Goal: Transaction & Acquisition: Purchase product/service

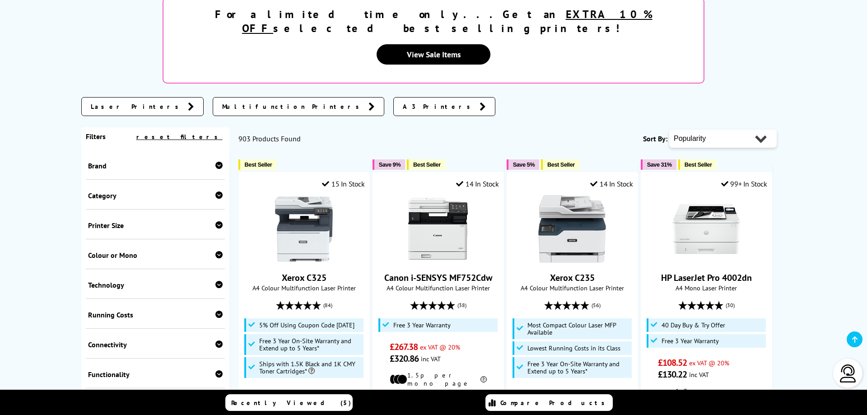
scroll to position [184, 0]
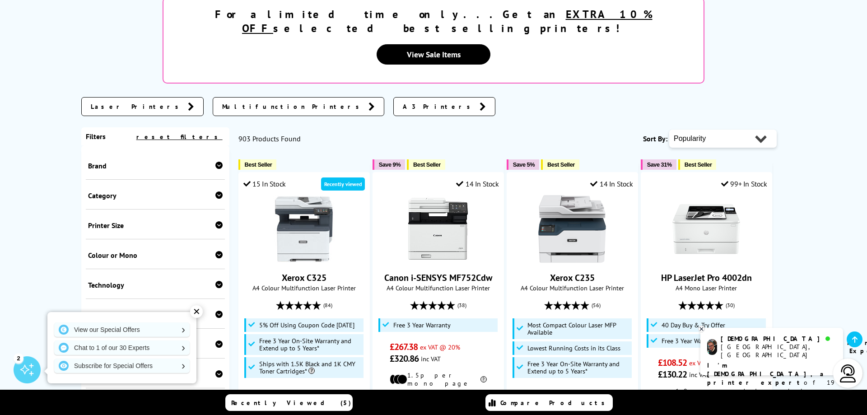
click at [219, 162] on icon at bounding box center [218, 165] width 7 height 7
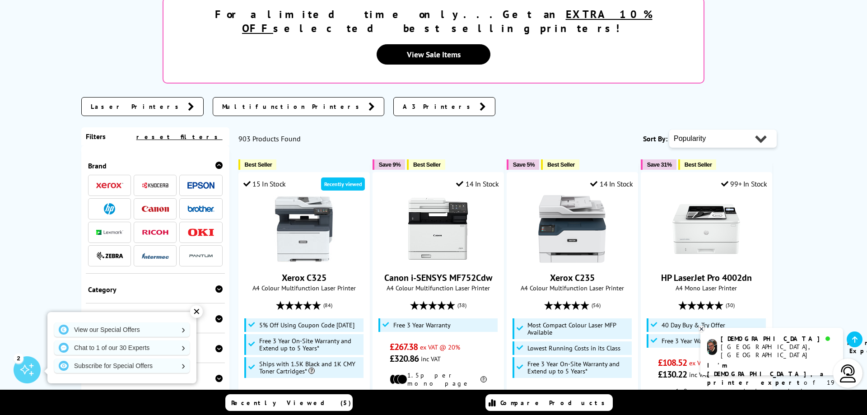
click at [198, 205] on img at bounding box center [200, 208] width 27 height 6
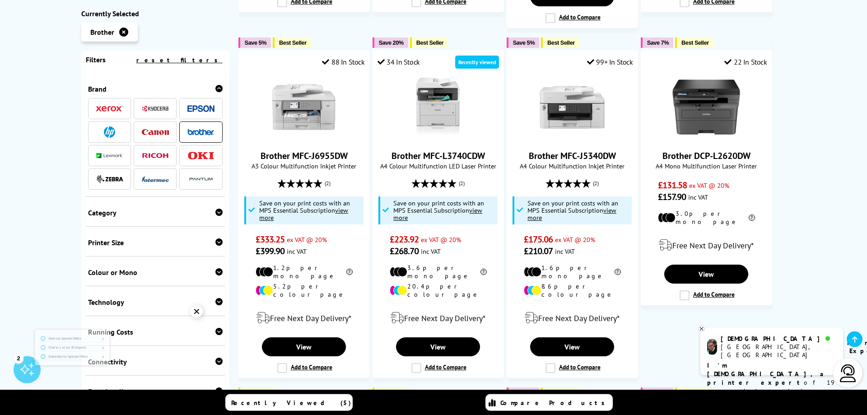
scroll to position [507, 0]
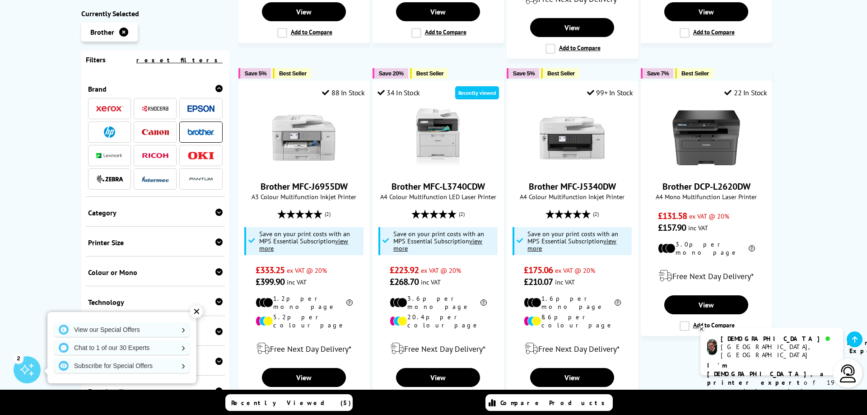
click at [195, 311] on div "✕" at bounding box center [196, 311] width 13 height 13
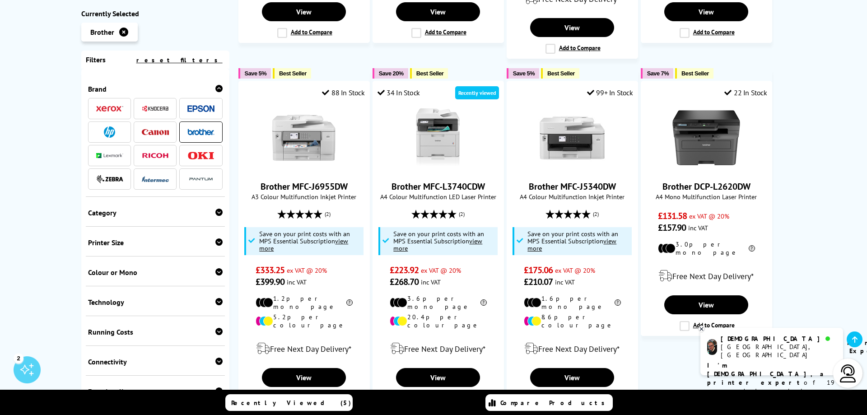
click at [216, 273] on icon at bounding box center [218, 271] width 7 height 7
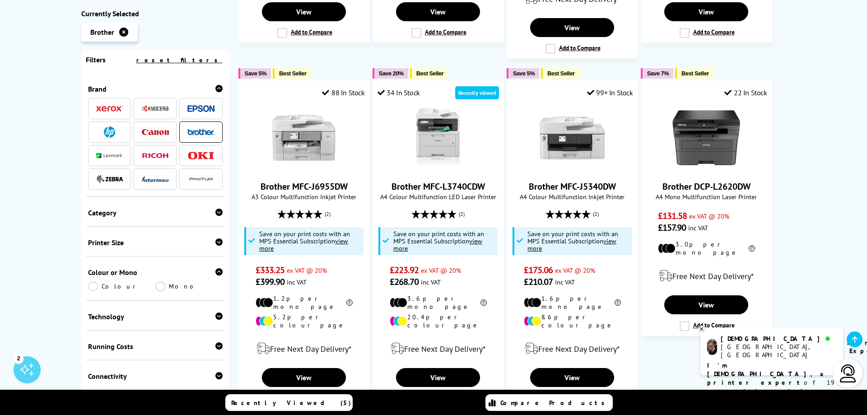
click at [94, 286] on link "Colour" at bounding box center [121, 286] width 67 height 10
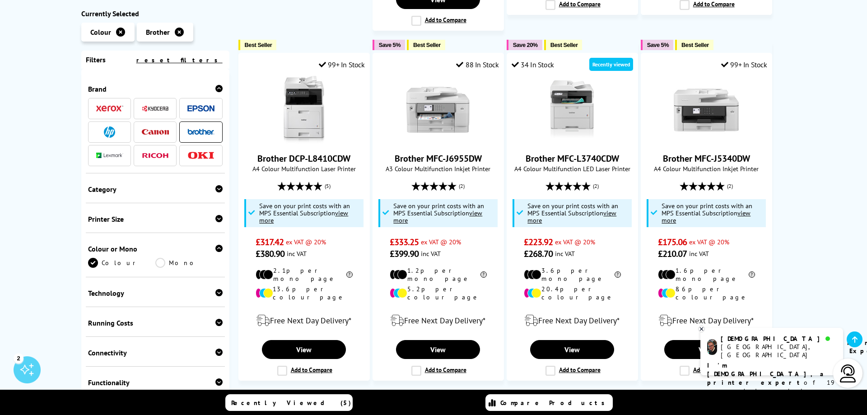
click at [217, 190] on icon at bounding box center [218, 188] width 7 height 7
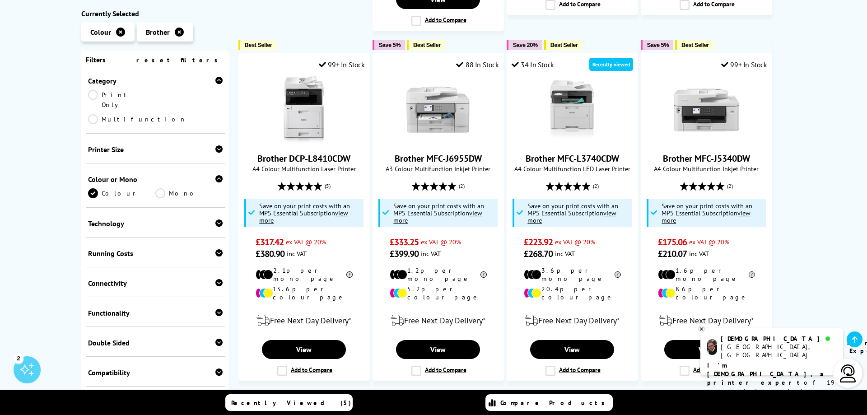
scroll to position [163, 0]
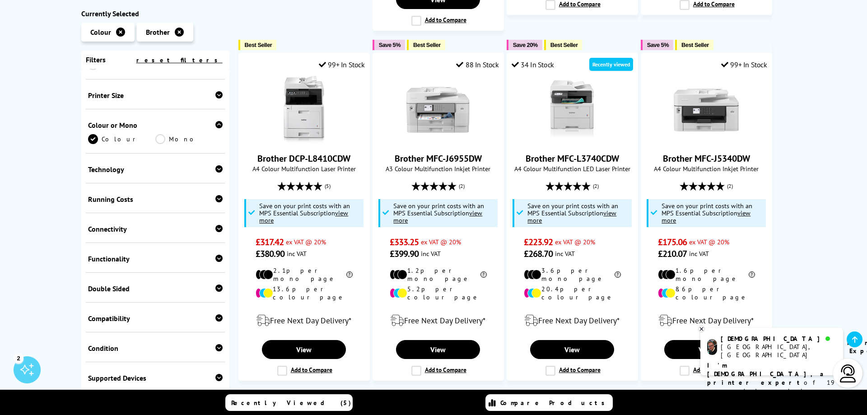
click at [219, 255] on icon at bounding box center [218, 258] width 7 height 7
click at [162, 268] on link "Scan" at bounding box center [188, 273] width 67 height 10
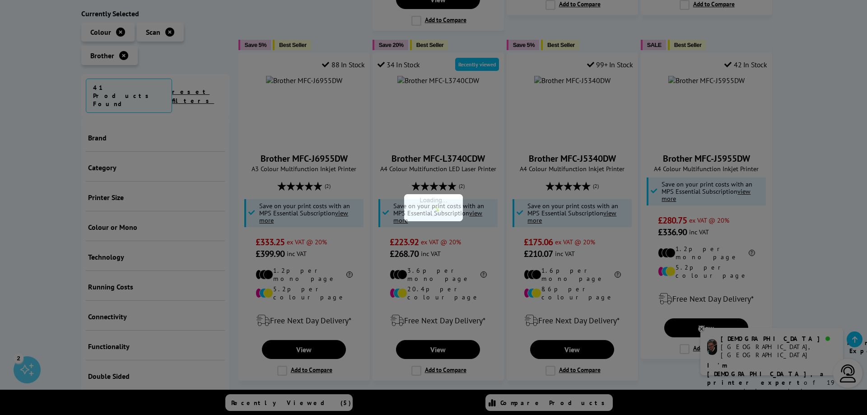
scroll to position [247, 0]
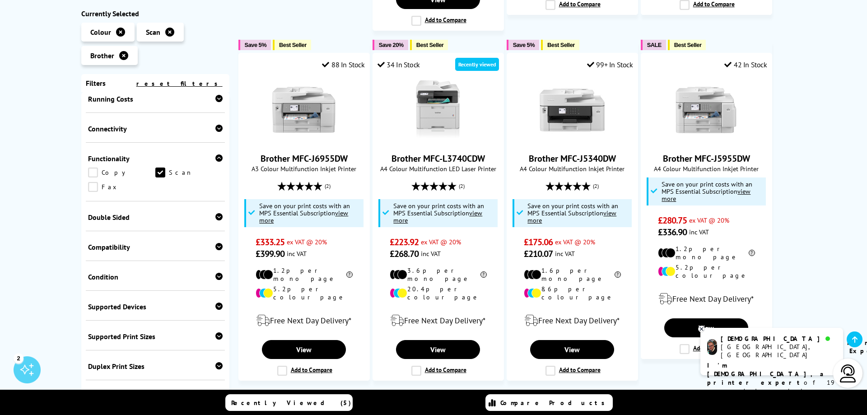
click at [95, 172] on link "Copy" at bounding box center [121, 172] width 67 height 10
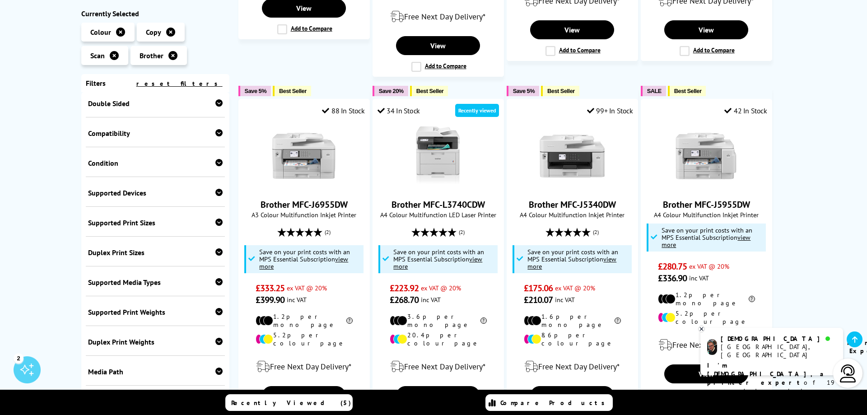
scroll to position [406, 0]
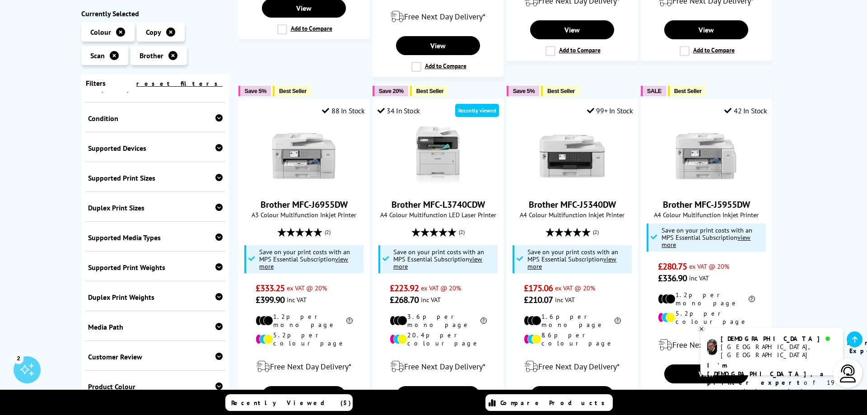
click at [219, 296] on icon at bounding box center [218, 296] width 7 height 7
click at [92, 371] on link "220gsm" at bounding box center [121, 369] width 67 height 10
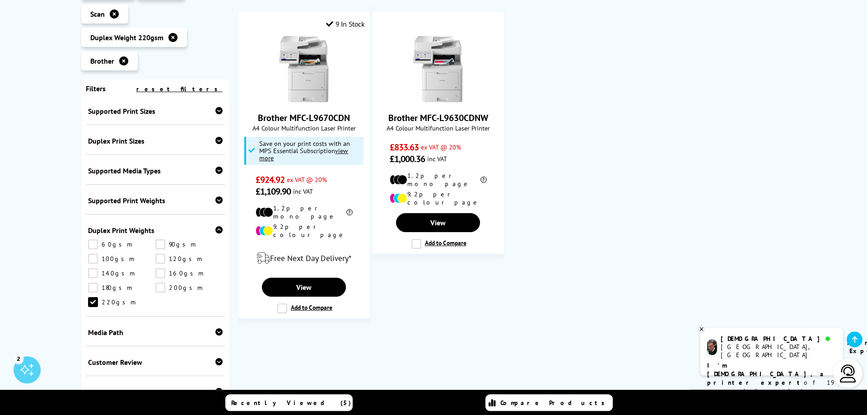
scroll to position [276, 0]
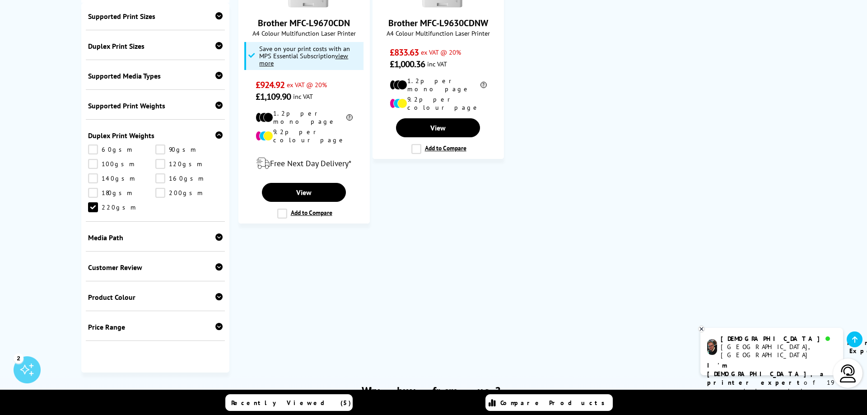
click at [92, 207] on link "220gsm" at bounding box center [121, 207] width 67 height 10
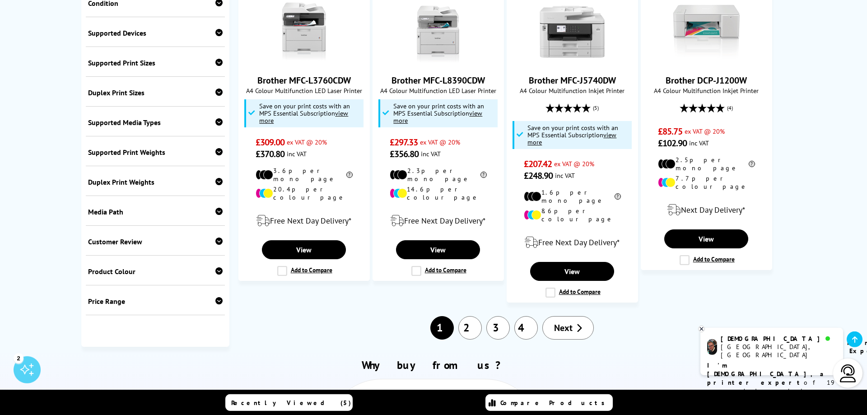
scroll to position [921, 0]
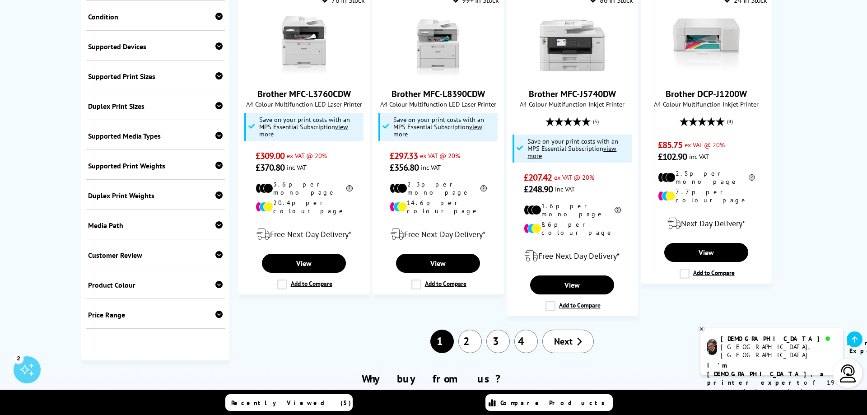
click at [217, 191] on icon at bounding box center [218, 194] width 7 height 7
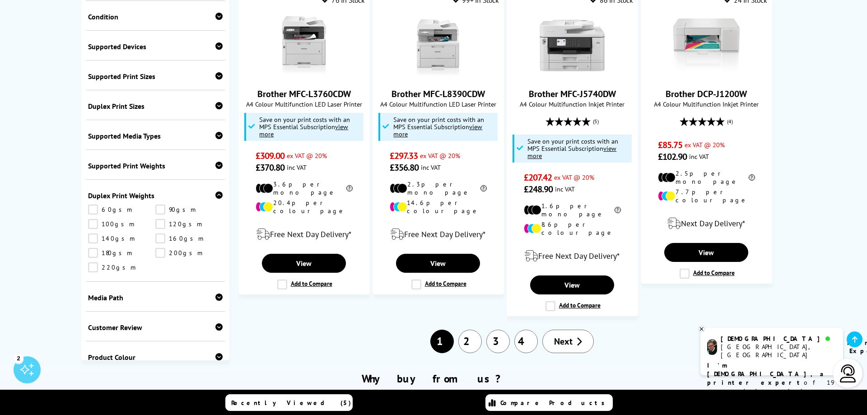
click at [162, 248] on link "200gsm" at bounding box center [188, 253] width 67 height 10
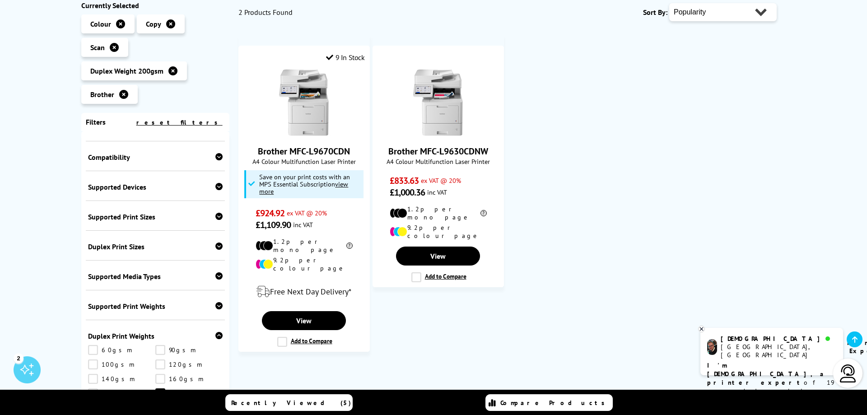
scroll to position [378, 0]
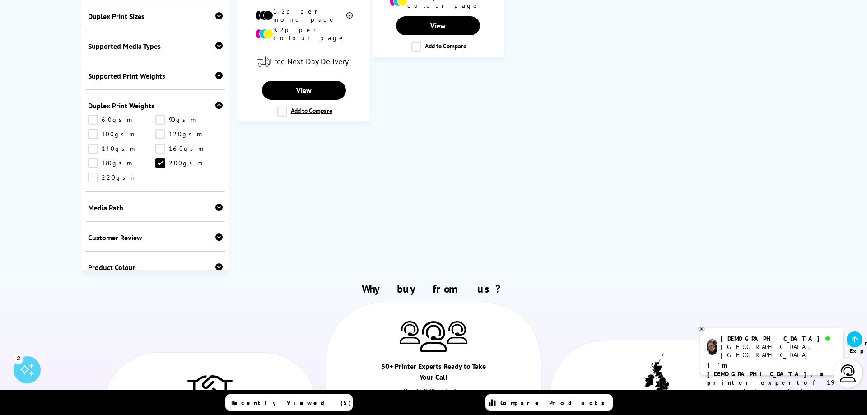
click at [94, 162] on link "180gsm" at bounding box center [121, 163] width 67 height 10
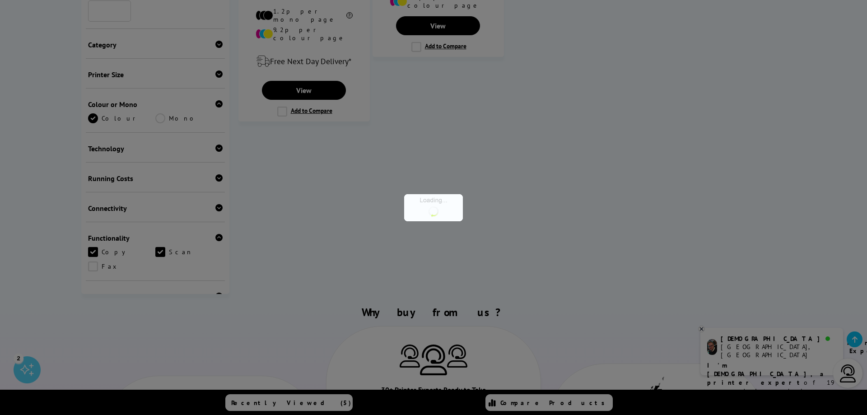
scroll to position [376, 0]
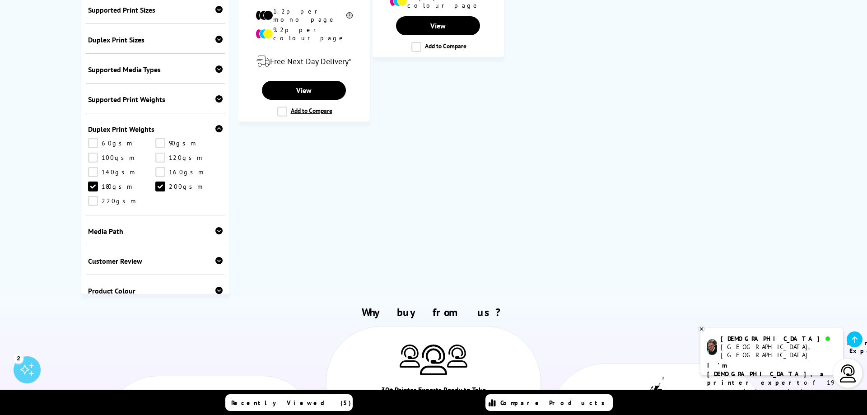
click at [159, 187] on link "200gsm" at bounding box center [188, 186] width 67 height 10
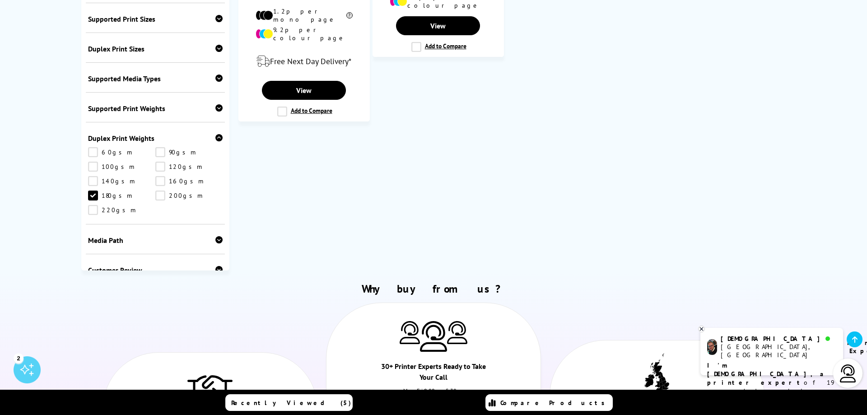
scroll to position [340, 0]
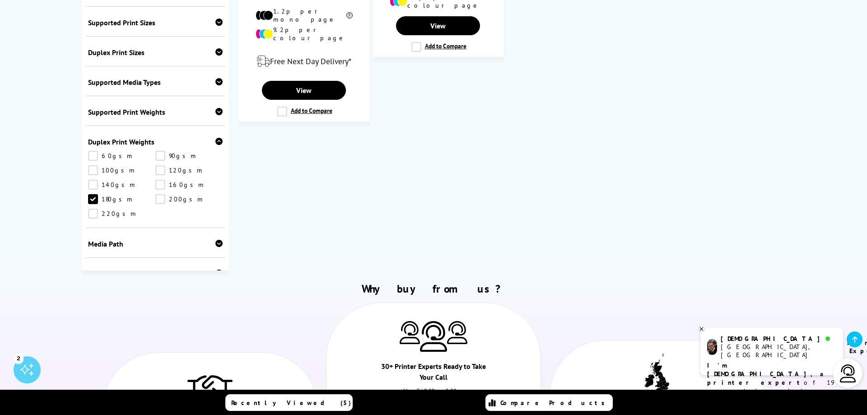
click at [94, 196] on link "180gsm" at bounding box center [121, 199] width 67 height 10
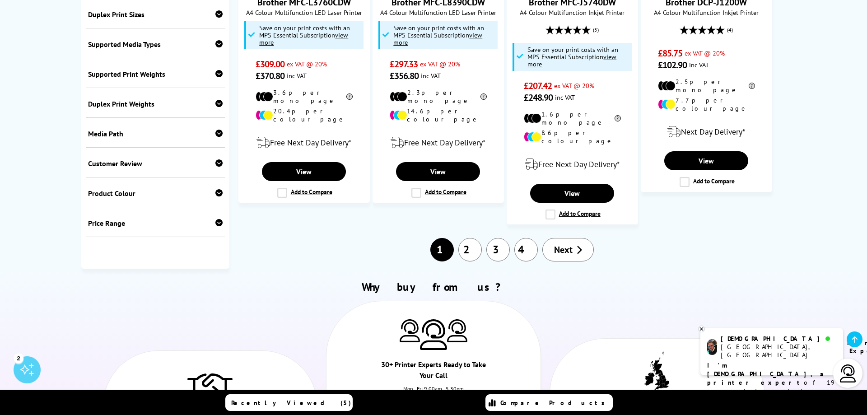
scroll to position [1023, 0]
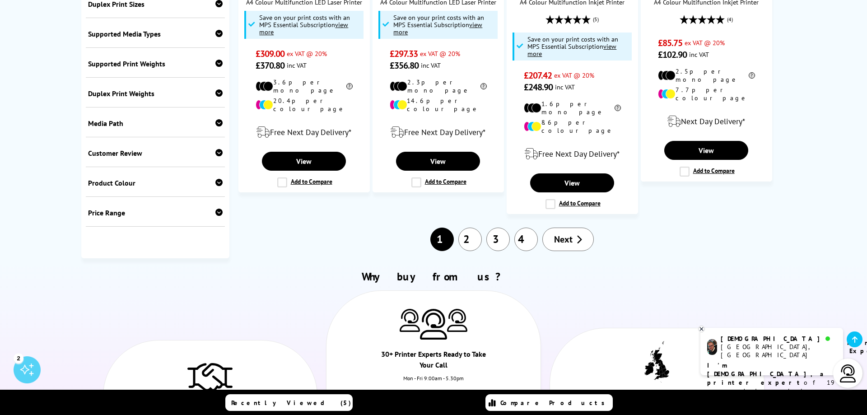
click at [220, 89] on icon at bounding box center [218, 92] width 7 height 7
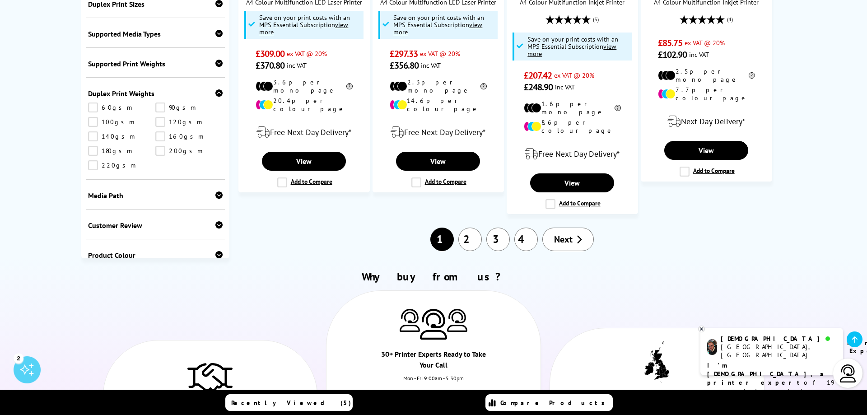
click at [163, 131] on link "160gsm" at bounding box center [188, 136] width 67 height 10
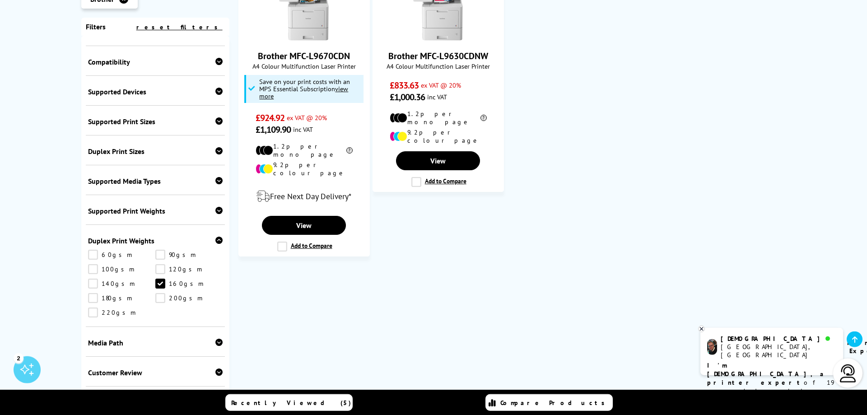
scroll to position [424, 0]
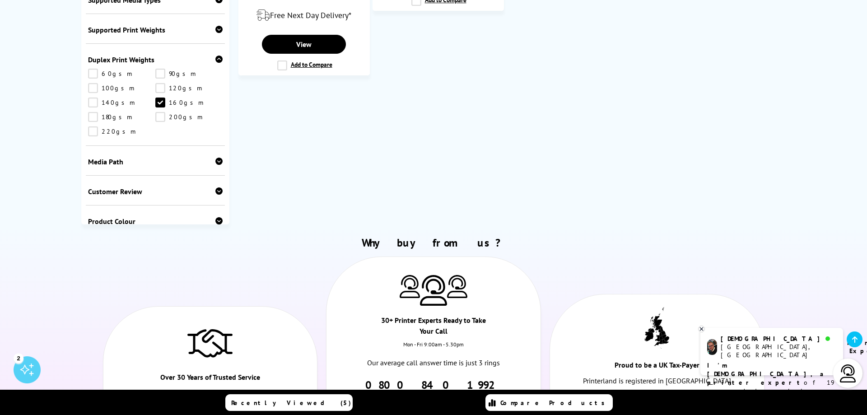
click at [163, 104] on link "160gsm" at bounding box center [188, 103] width 67 height 10
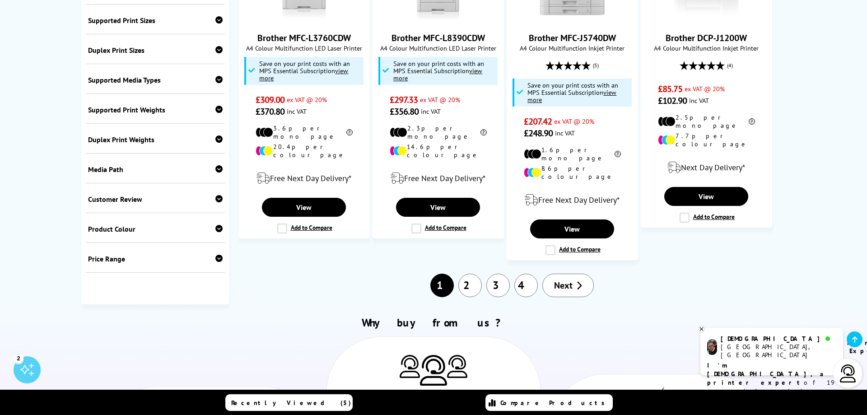
scroll to position [885, 0]
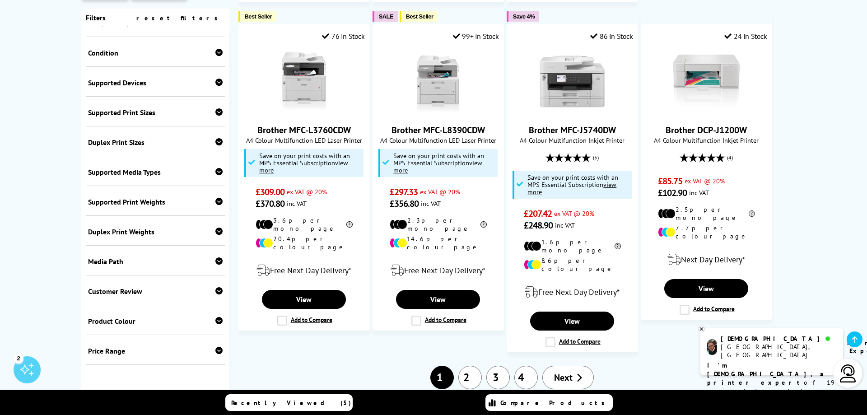
click at [219, 198] on icon at bounding box center [218, 201] width 7 height 7
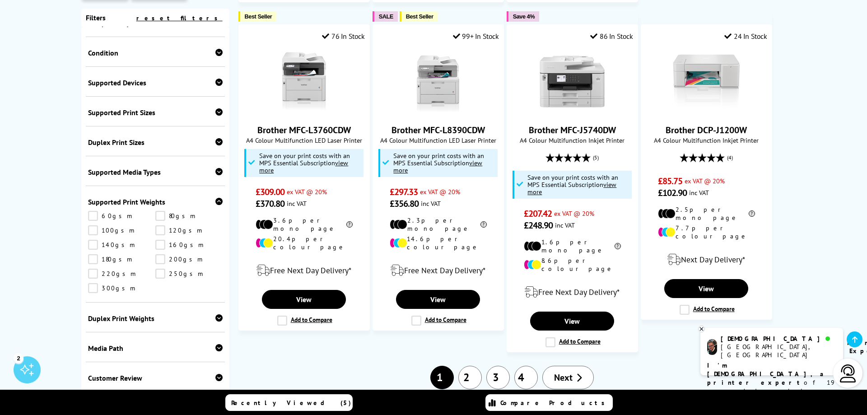
click at [91, 269] on link "220gsm" at bounding box center [121, 274] width 67 height 10
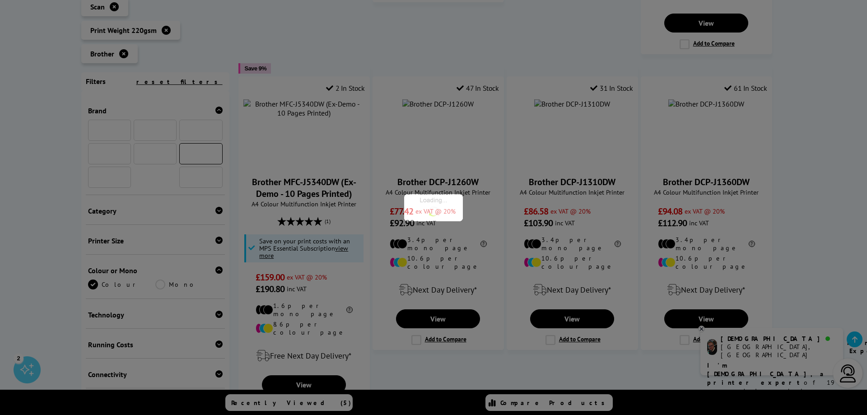
scroll to position [406, 0]
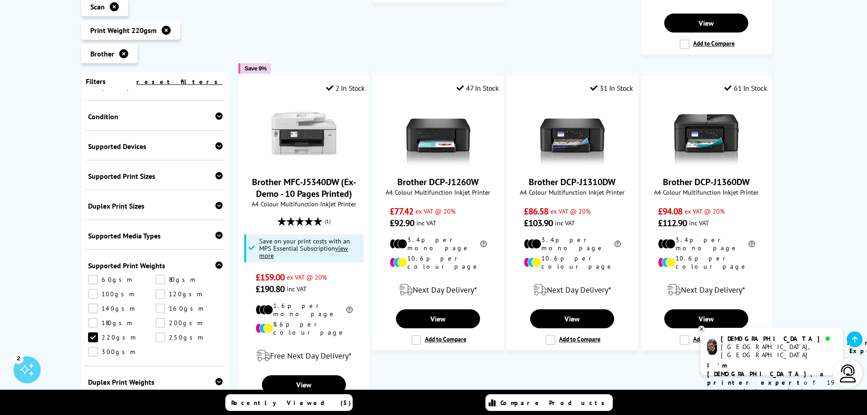
click at [159, 318] on link "200gsm" at bounding box center [188, 323] width 67 height 10
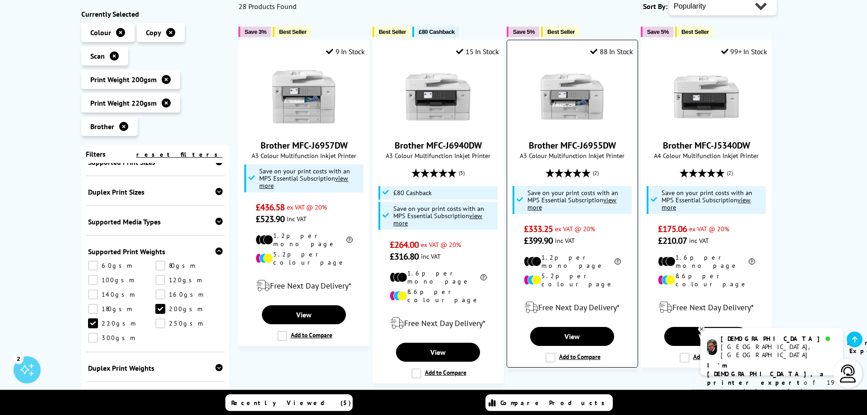
scroll to position [138, 0]
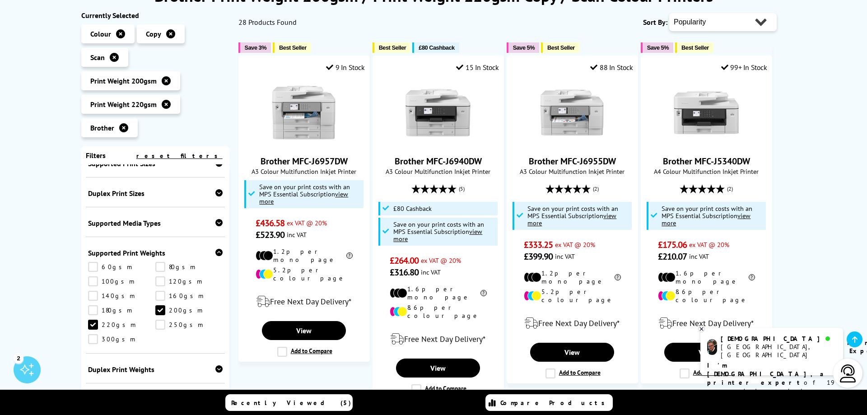
click at [220, 195] on icon at bounding box center [218, 192] width 7 height 7
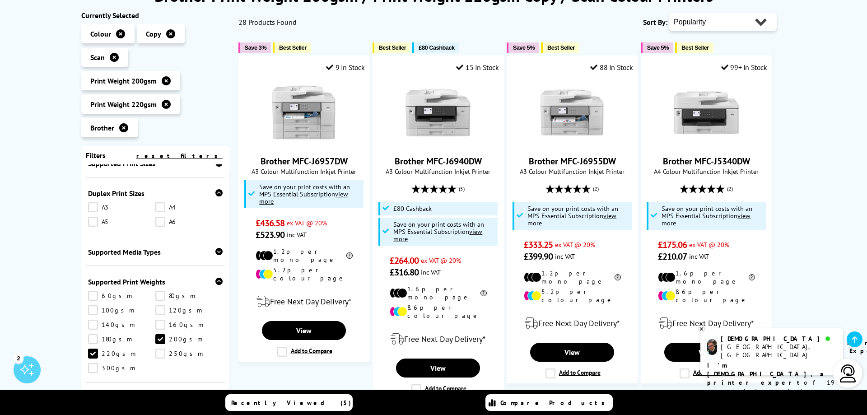
click at [163, 208] on link "A4" at bounding box center [188, 207] width 67 height 10
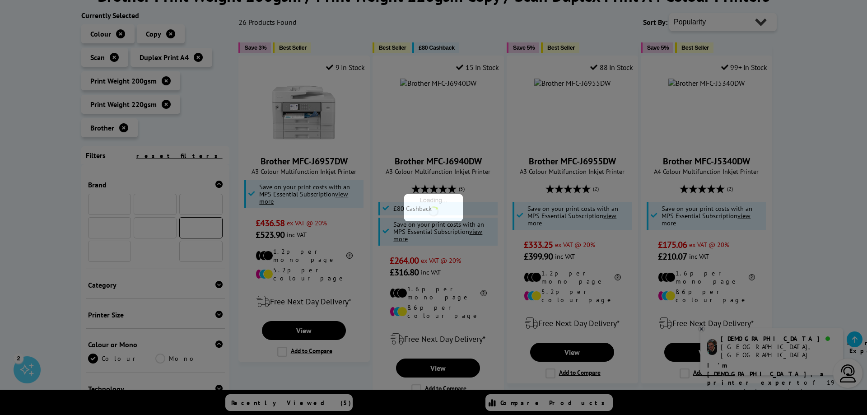
scroll to position [406, 0]
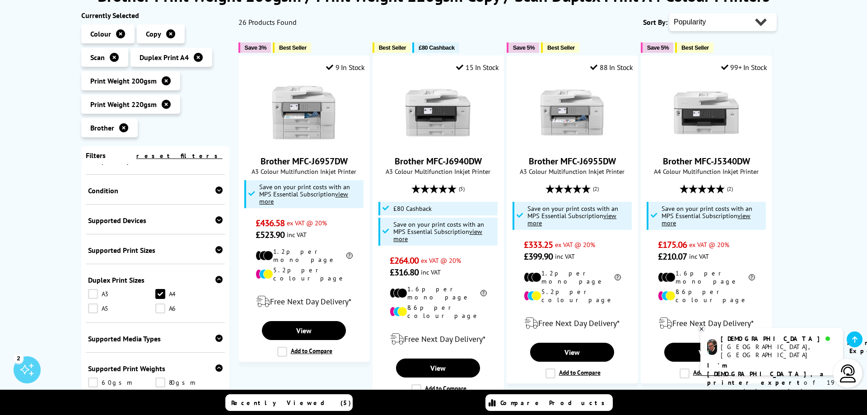
click at [162, 294] on link "A4" at bounding box center [188, 294] width 67 height 10
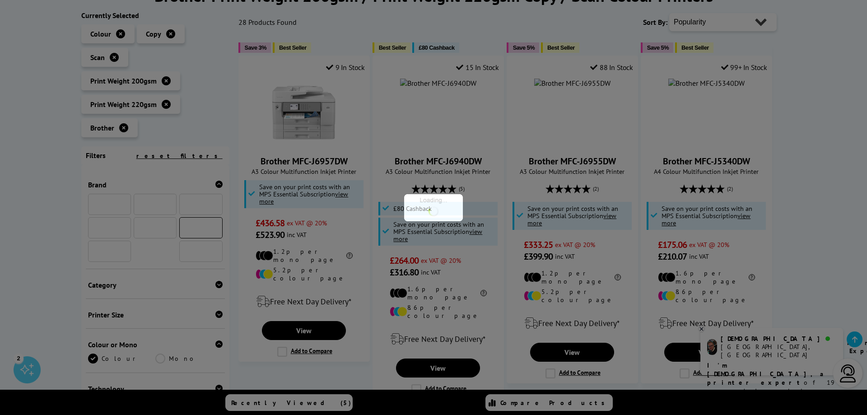
scroll to position [406, 0]
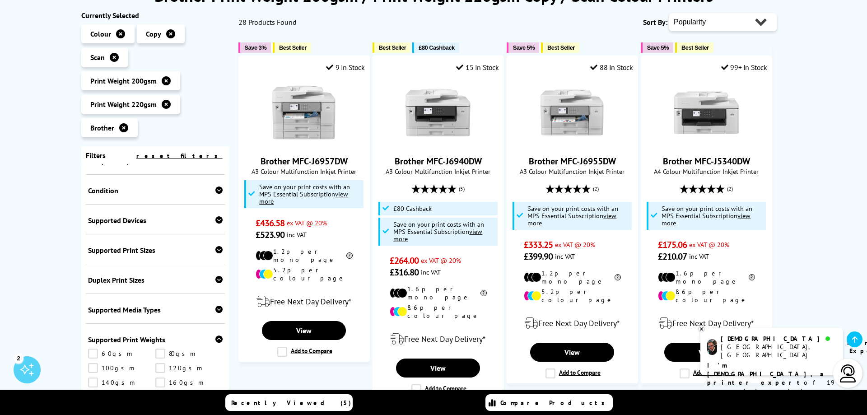
click at [218, 251] on icon at bounding box center [218, 249] width 7 height 7
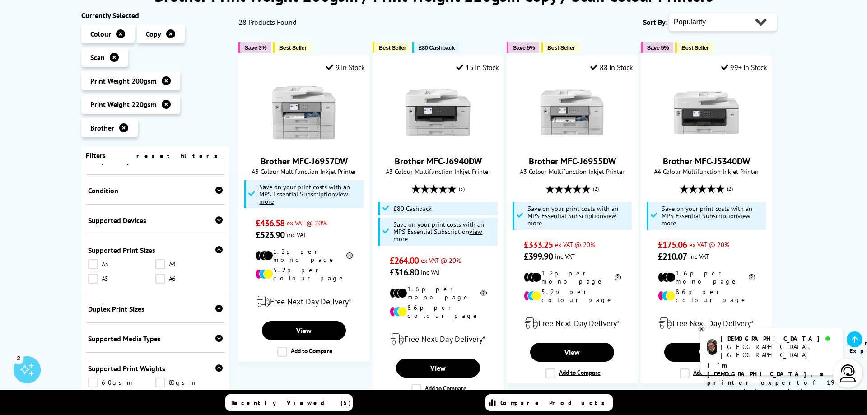
click at [160, 264] on link "A4" at bounding box center [188, 264] width 67 height 10
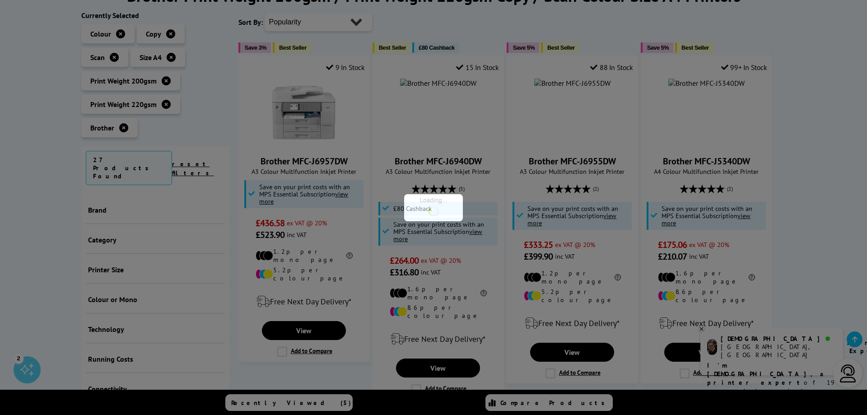
scroll to position [406, 0]
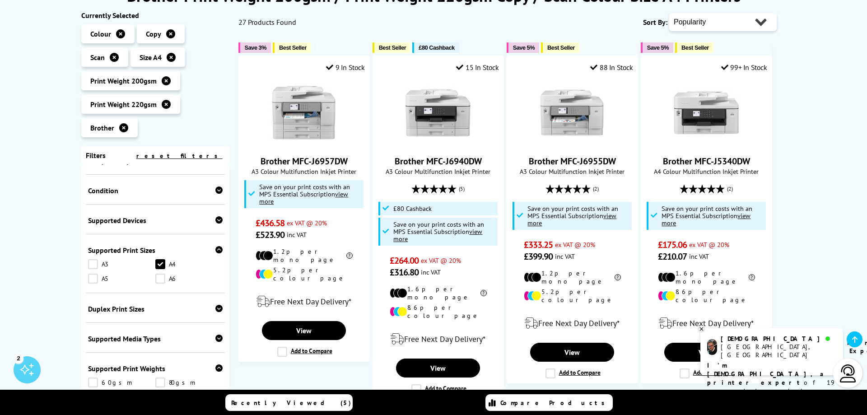
click at [158, 262] on link "A4" at bounding box center [188, 264] width 67 height 10
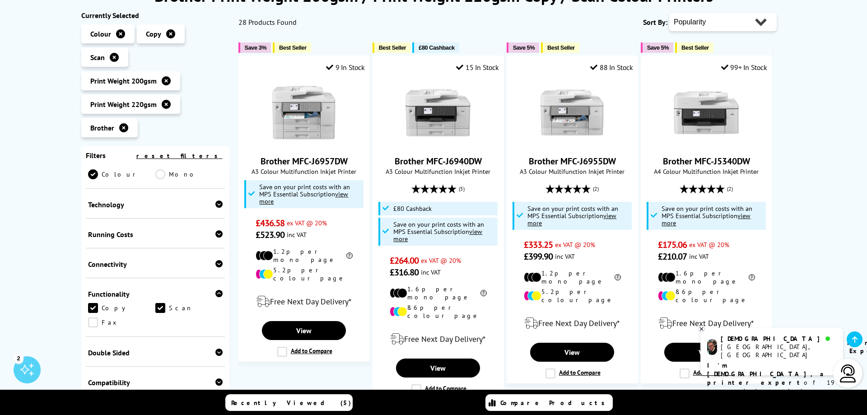
scroll to position [167, 0]
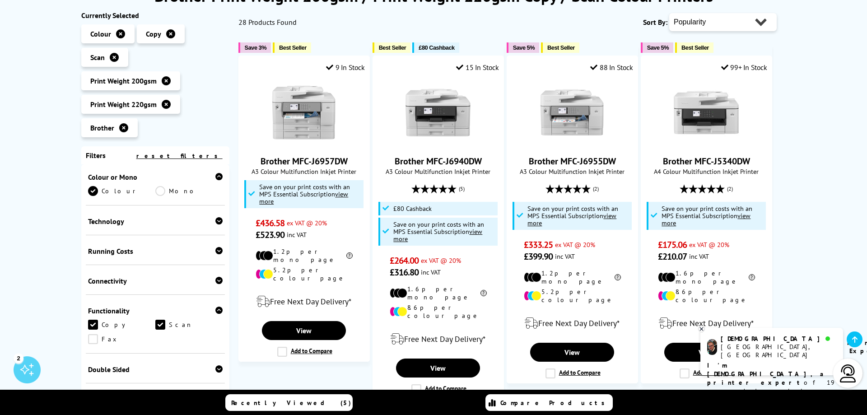
click at [220, 221] on icon at bounding box center [218, 220] width 7 height 7
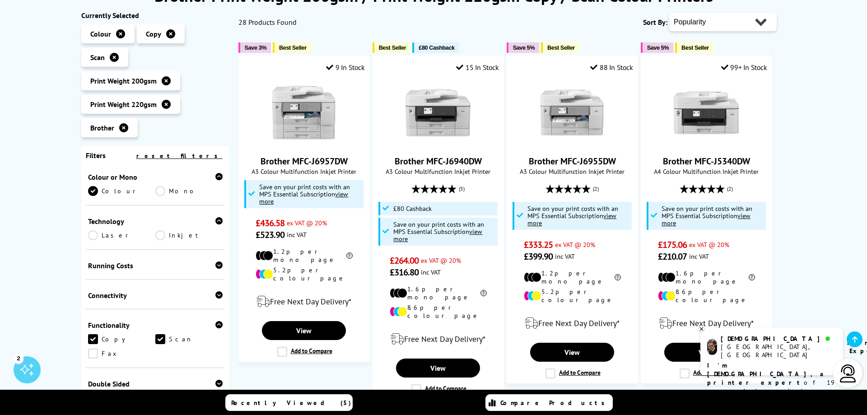
click at [93, 234] on link "Laser" at bounding box center [121, 235] width 67 height 10
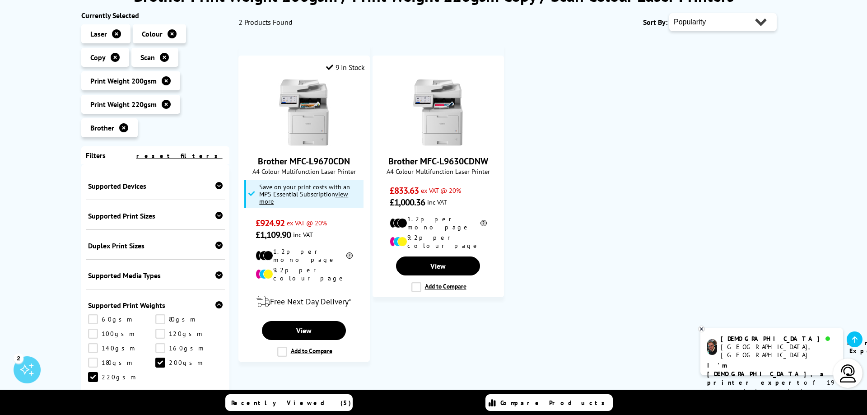
scroll to position [463, 0]
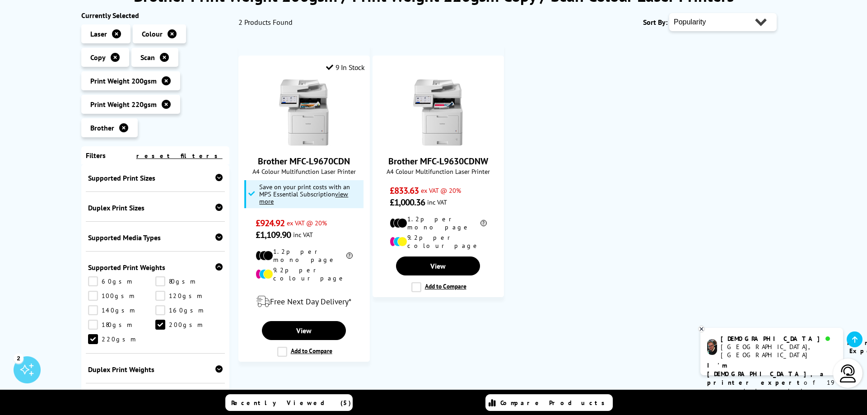
click at [95, 323] on link "180gsm" at bounding box center [121, 325] width 67 height 10
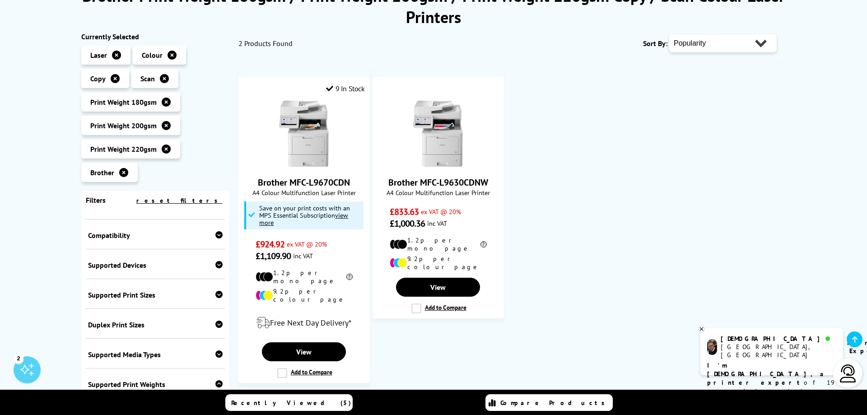
scroll to position [463, 0]
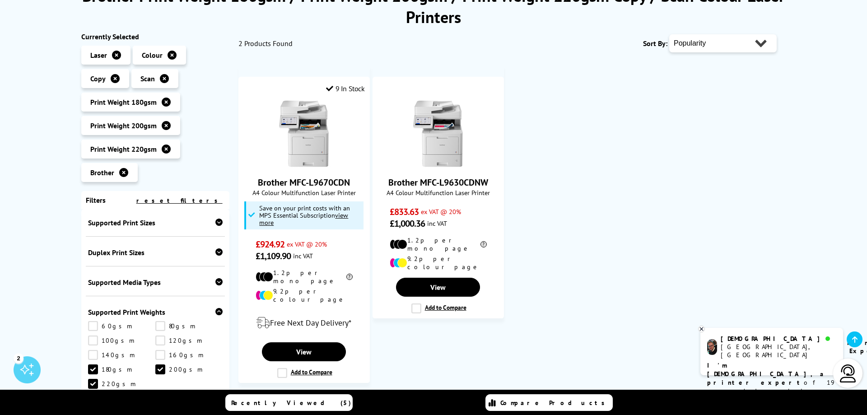
click at [160, 354] on link "160gsm" at bounding box center [188, 355] width 67 height 10
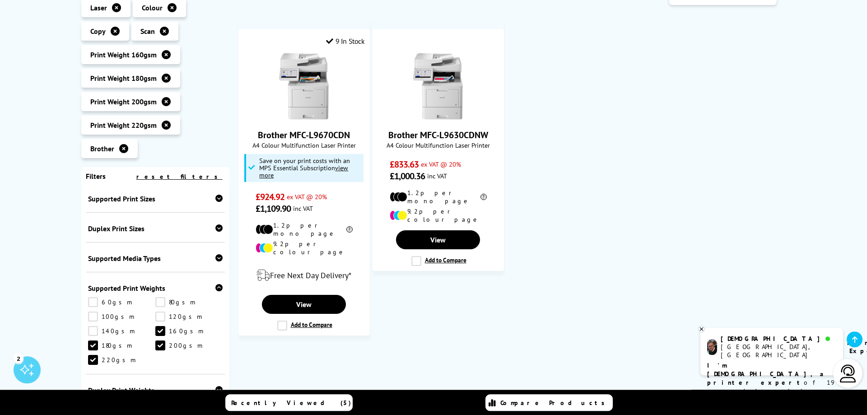
scroll to position [276, 0]
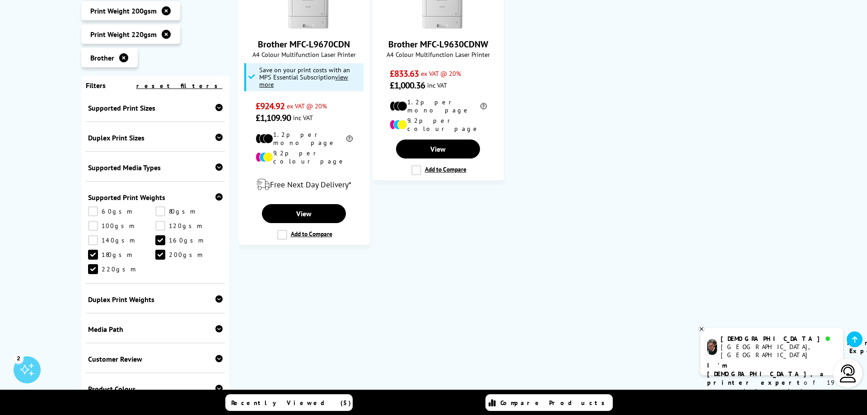
click at [91, 270] on link "220gsm" at bounding box center [121, 269] width 67 height 10
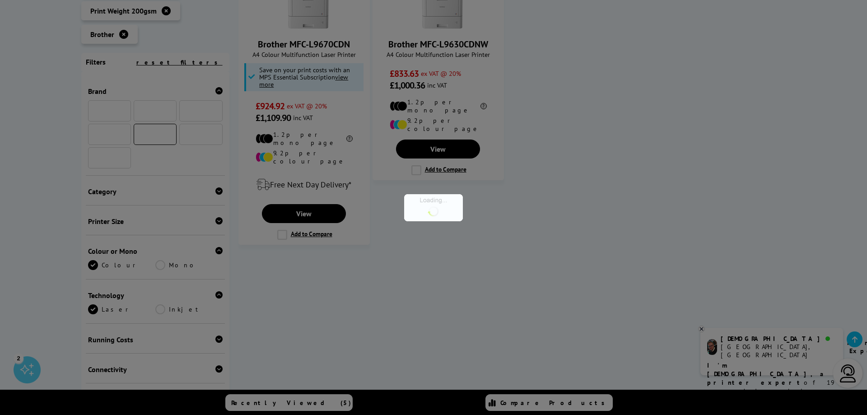
scroll to position [391, 0]
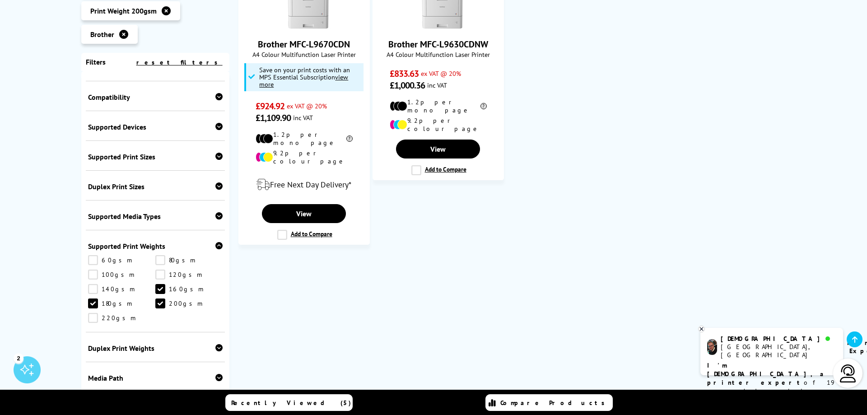
click at [160, 302] on link "200gsm" at bounding box center [188, 303] width 67 height 10
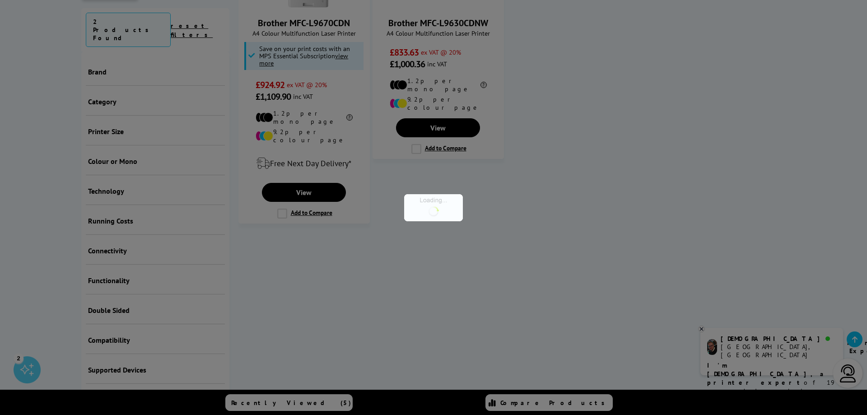
scroll to position [391, 0]
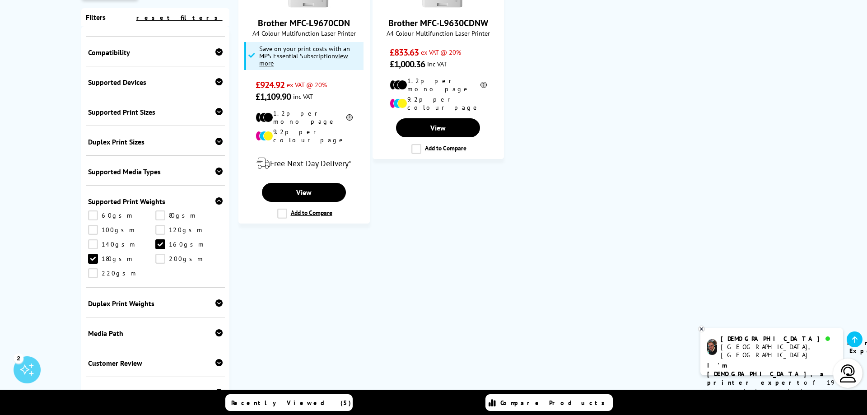
click at [93, 257] on link "180gsm" at bounding box center [121, 259] width 67 height 10
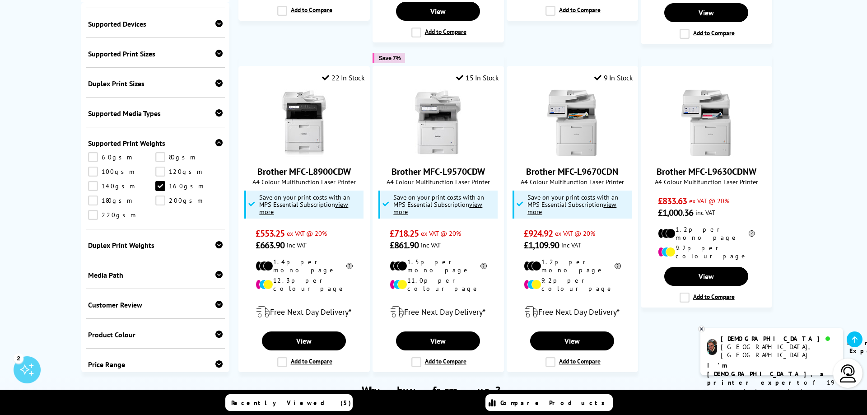
scroll to position [463, 0]
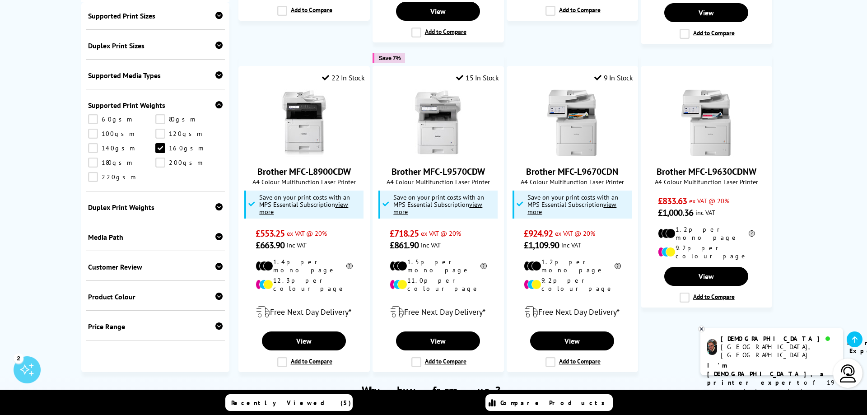
click at [221, 322] on icon at bounding box center [218, 325] width 7 height 7
select select "500"
click option "500" at bounding box center [0, 0] width 0 height 0
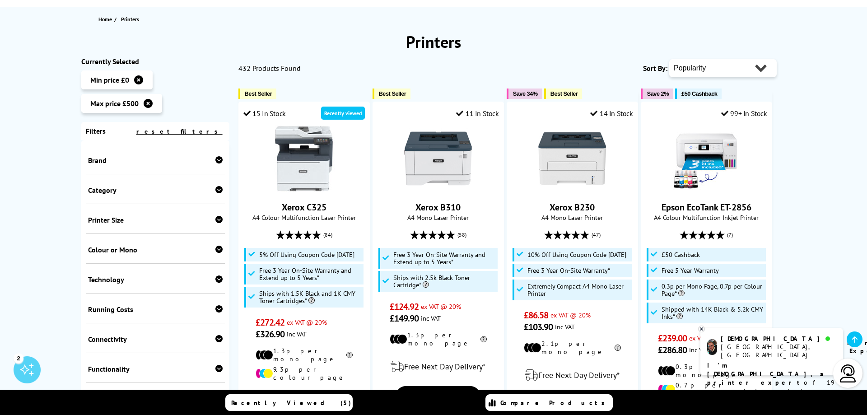
click at [223, 157] on div "Brand" at bounding box center [155, 159] width 139 height 30
click at [219, 161] on icon at bounding box center [218, 159] width 7 height 7
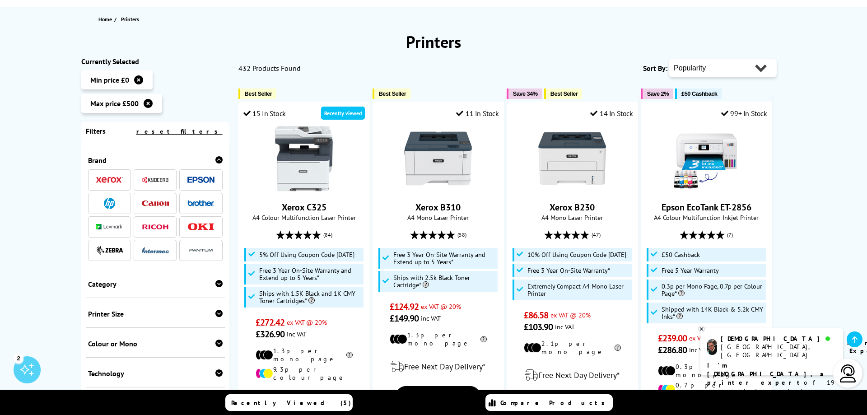
click at [203, 205] on img at bounding box center [200, 203] width 27 height 6
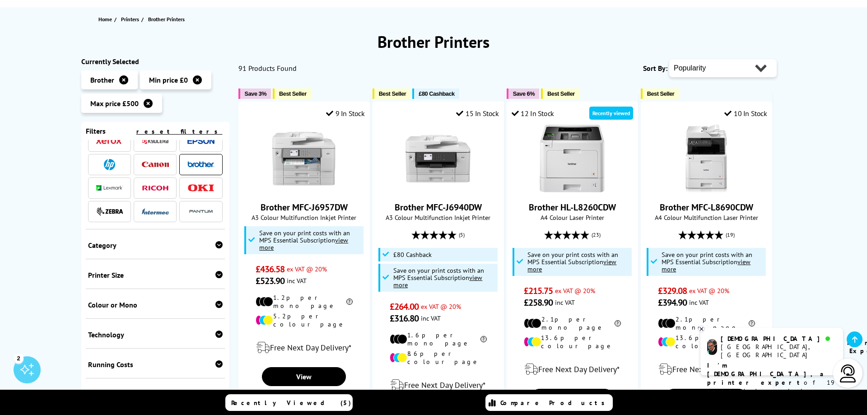
scroll to position [108, 0]
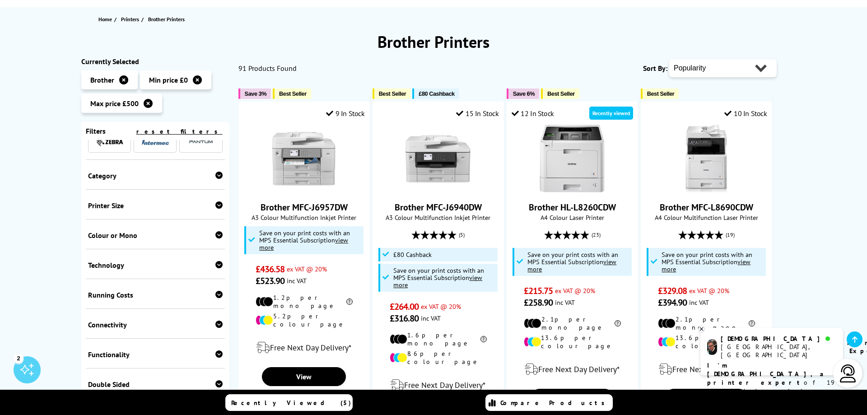
click at [221, 175] on icon at bounding box center [218, 175] width 7 height 7
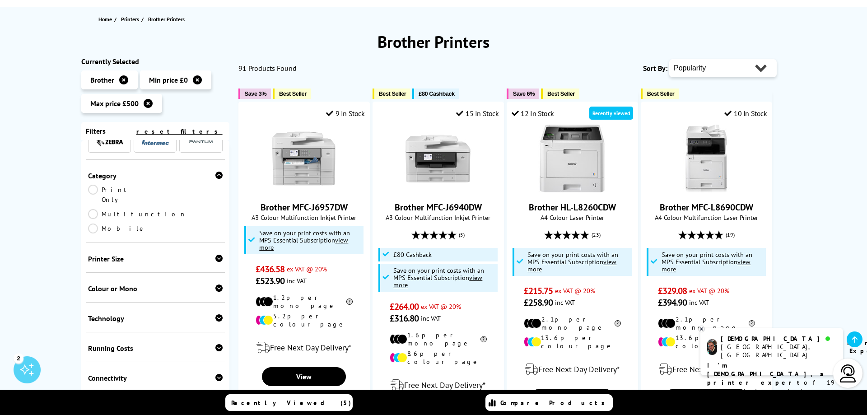
click at [163, 209] on link "Multifunction" at bounding box center [137, 214] width 98 height 10
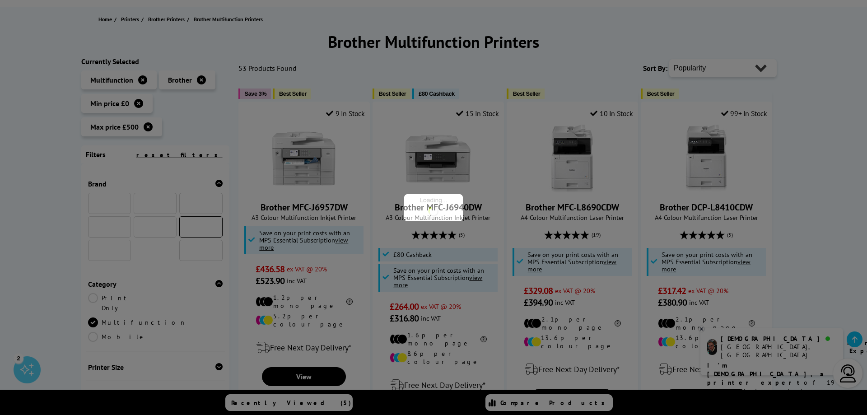
scroll to position [208, 0]
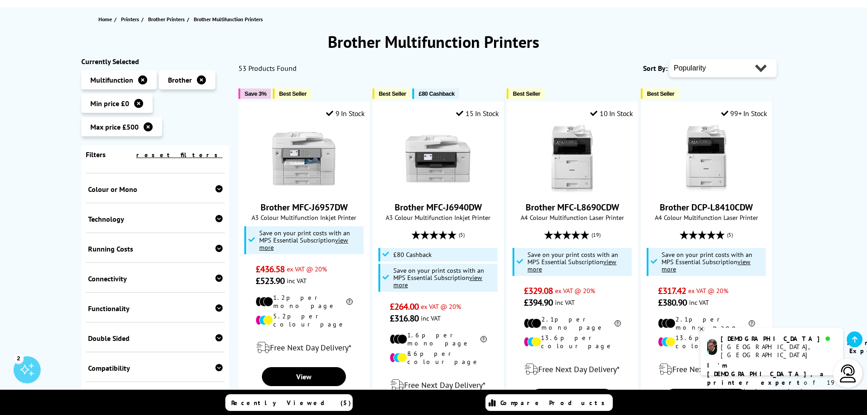
click at [220, 215] on icon at bounding box center [218, 218] width 7 height 7
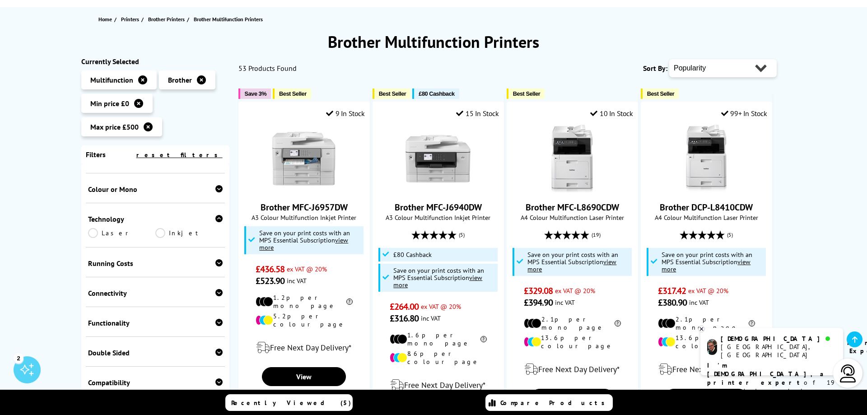
click at [91, 228] on link "Laser" at bounding box center [121, 233] width 67 height 10
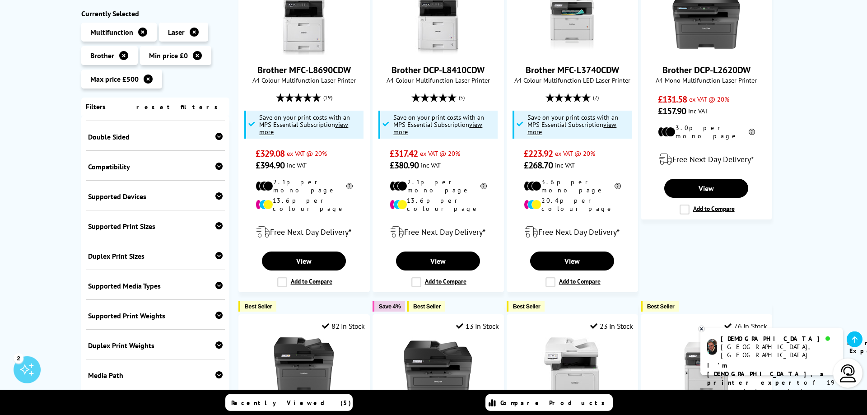
scroll to position [184, 0]
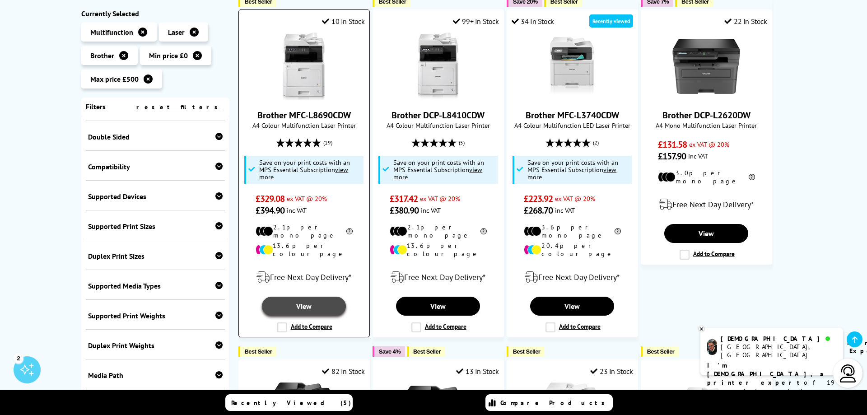
click at [304, 297] on link "View" at bounding box center [304, 306] width 84 height 19
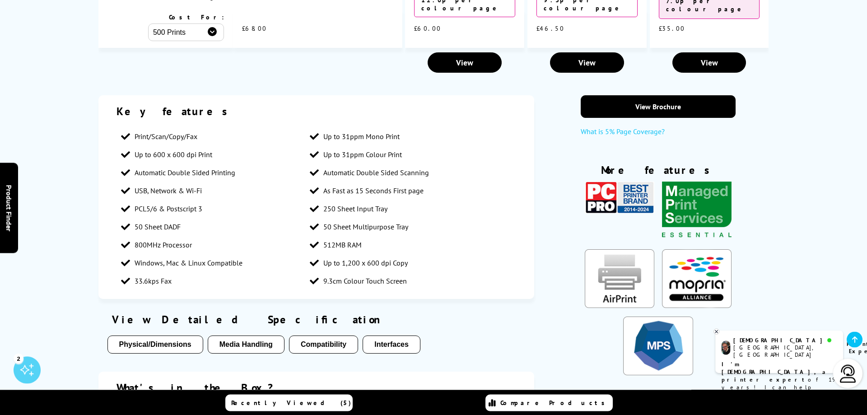
scroll to position [1612, 0]
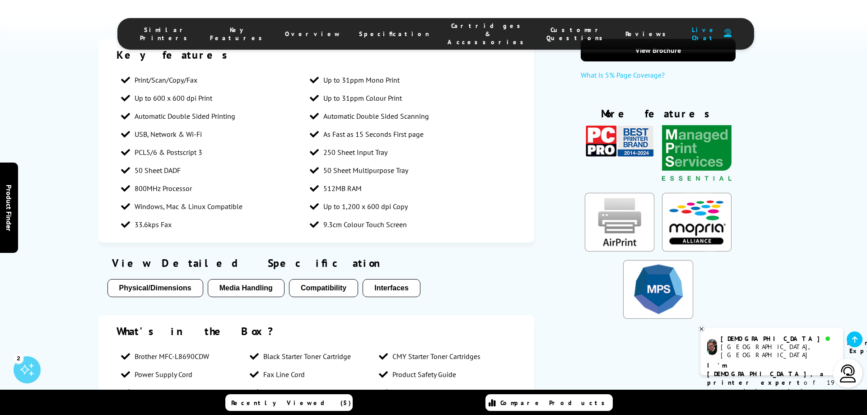
click at [167, 279] on button "Physical/Dimensions" at bounding box center [155, 288] width 96 height 18
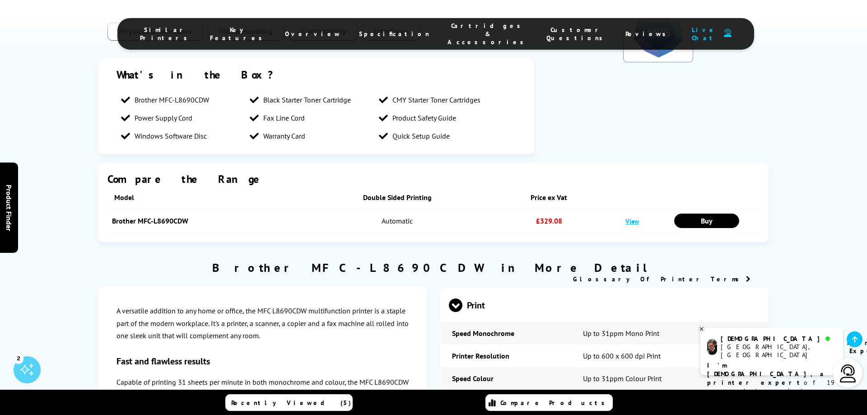
scroll to position [1683, 0]
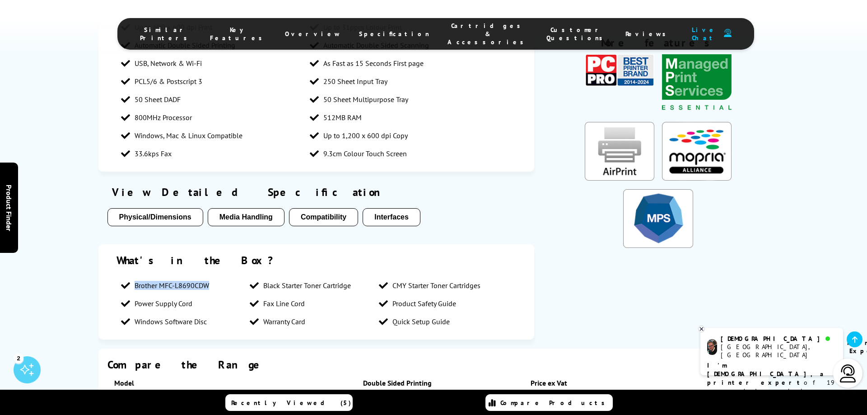
drag, startPoint x: 135, startPoint y: 197, endPoint x: 207, endPoint y: 200, distance: 72.3
click at [207, 281] on span "Brother MFC-L8690CDW" at bounding box center [172, 285] width 74 height 9
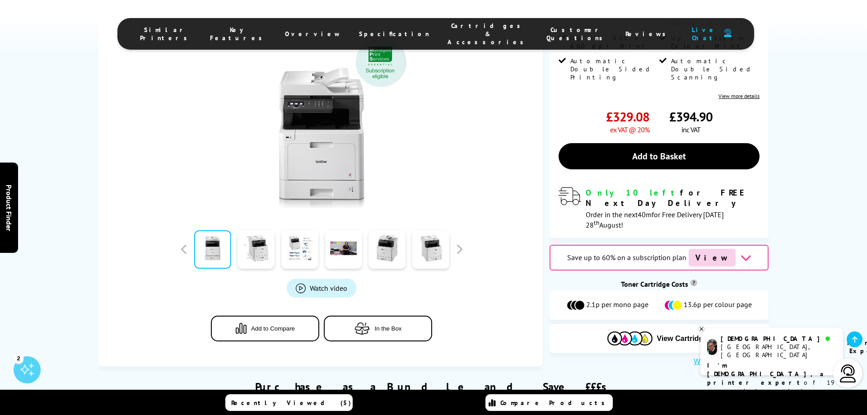
scroll to position [0, 0]
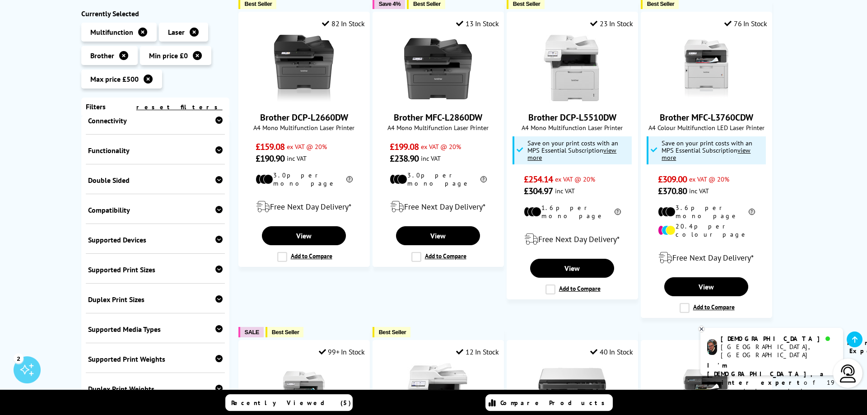
scroll to position [507, 0]
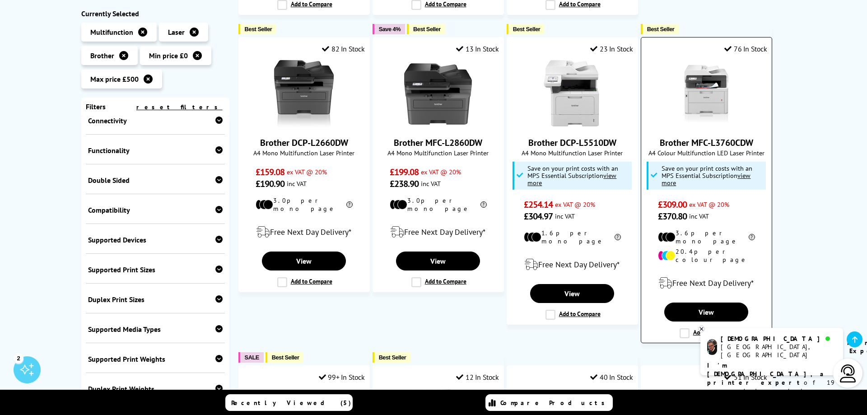
click at [683, 328] on label "Add to Compare" at bounding box center [706, 333] width 55 height 10
click at [0, 0] on input "Add to Compare" at bounding box center [0, 0] width 0 height 0
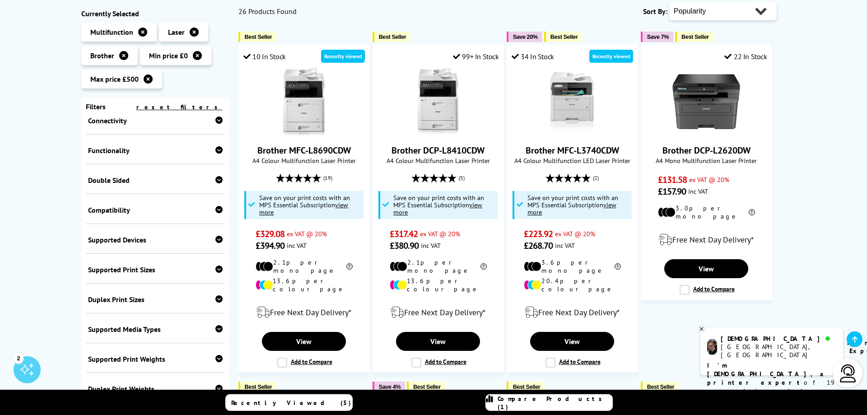
scroll to position [138, 0]
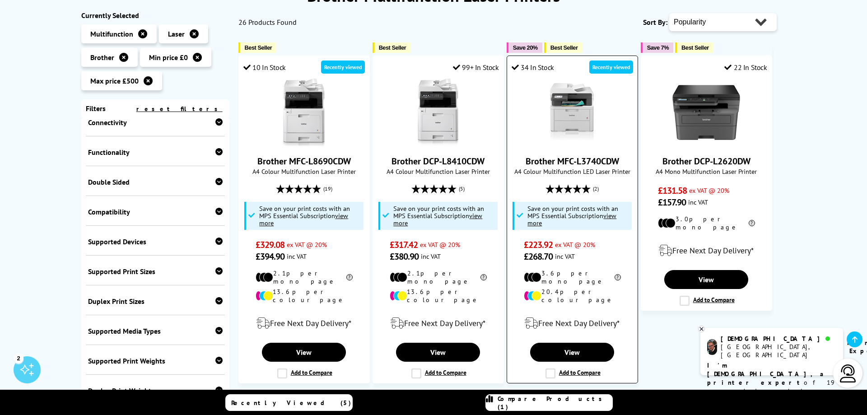
click at [549, 368] on label "Add to Compare" at bounding box center [572, 373] width 55 height 10
click at [0, 0] on input "Add to Compare" at bounding box center [0, 0] width 0 height 0
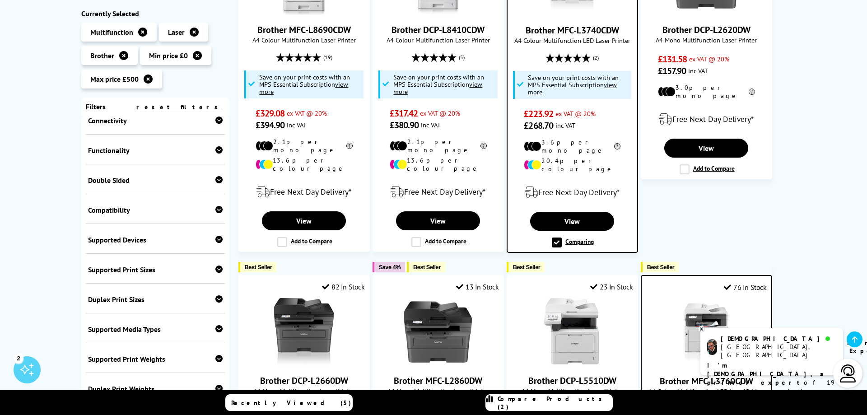
scroll to position [276, 0]
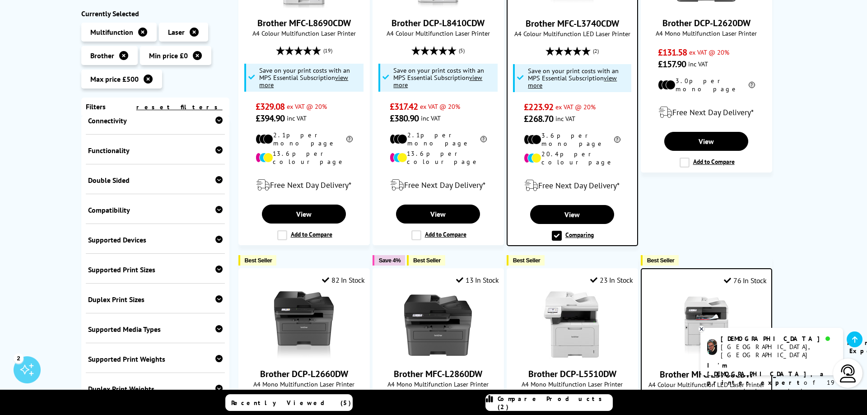
click at [563, 401] on span "Compare Products (2)" at bounding box center [555, 403] width 115 height 16
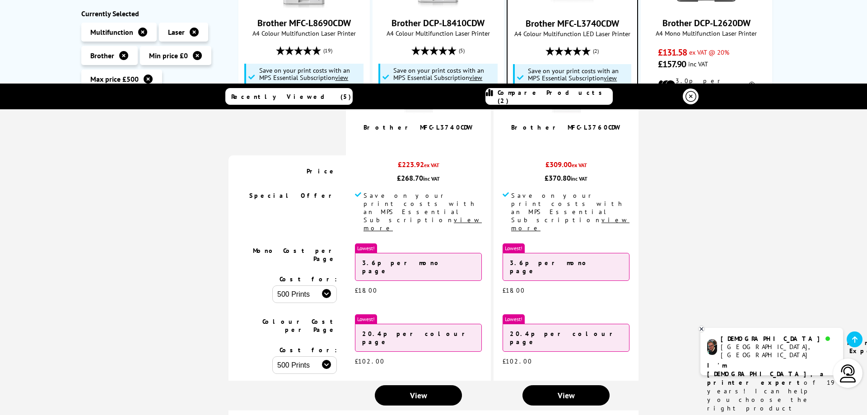
scroll to position [0, 0]
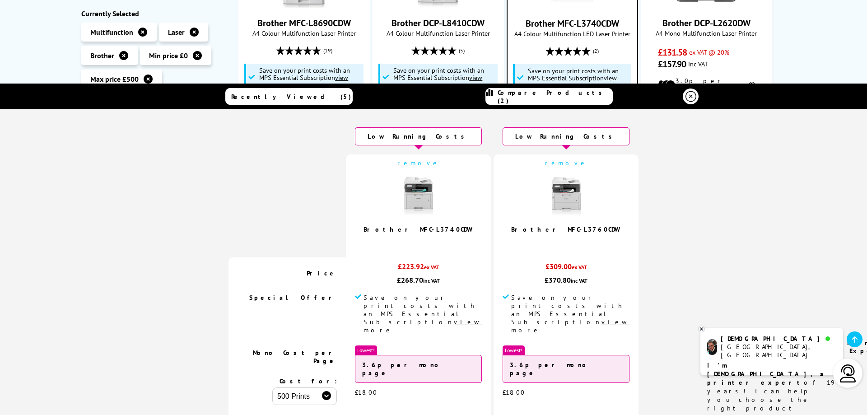
click at [692, 98] on icon at bounding box center [690, 96] width 11 height 11
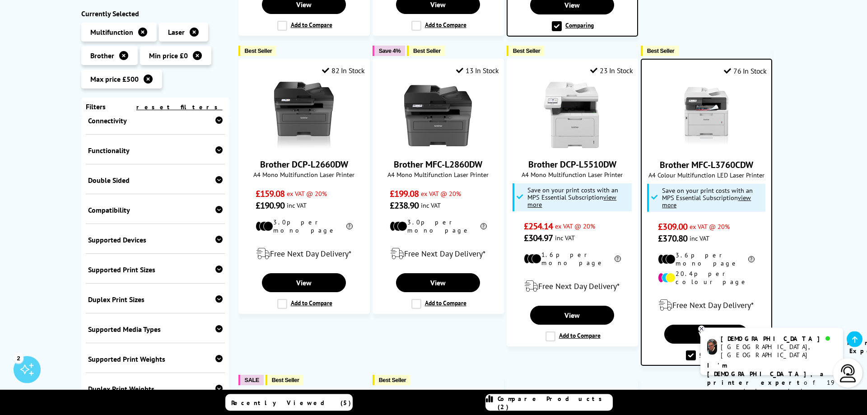
scroll to position [507, 0]
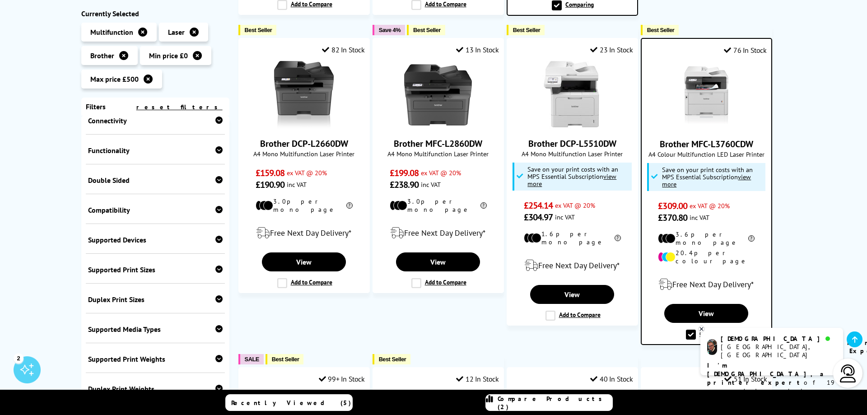
drag, startPoint x: 758, startPoint y: 130, endPoint x: 658, endPoint y: 135, distance: 100.3
click at [658, 138] on span "Brother MFC-L3760CDW" at bounding box center [706, 144] width 116 height 12
copy link "Brother MFC-L3760CDW"
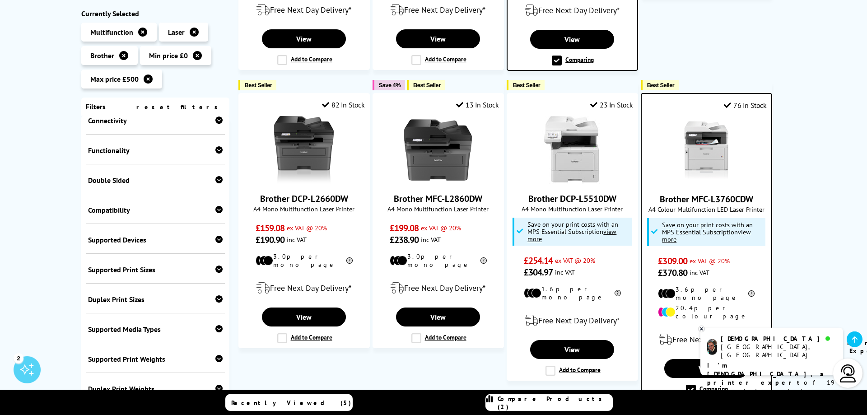
scroll to position [460, 0]
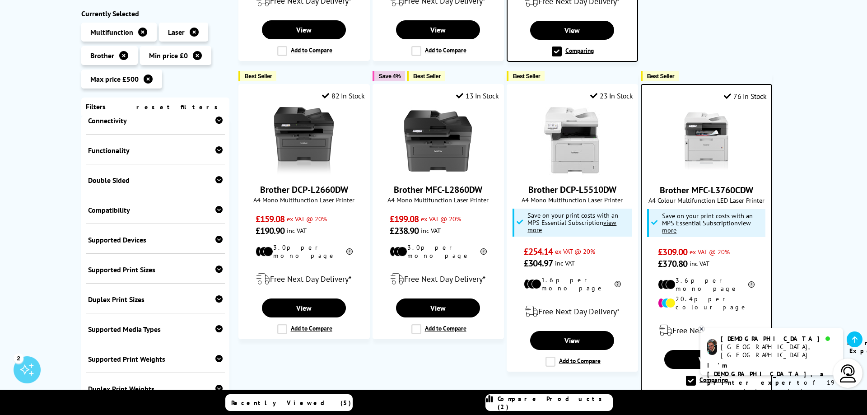
click at [679, 90] on div "76 In Stock Brother MFC-L3760CDW A4 Colour Multifunction LED Laser Printer £309…" at bounding box center [706, 237] width 131 height 307
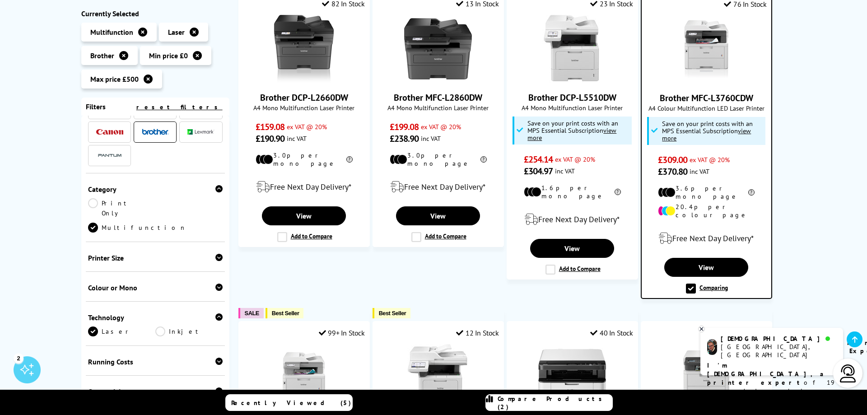
scroll to position [0, 0]
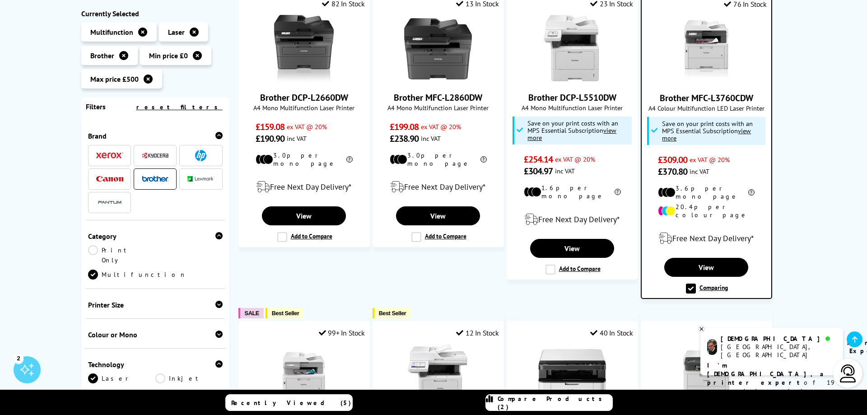
click at [114, 156] on img at bounding box center [109, 156] width 27 height 6
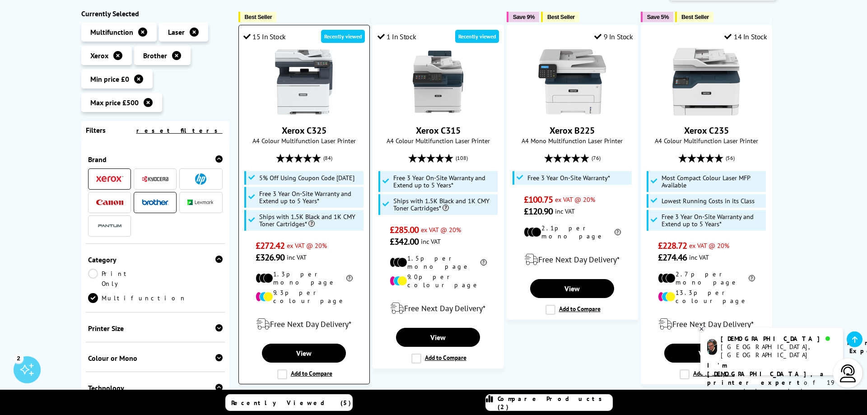
scroll to position [184, 0]
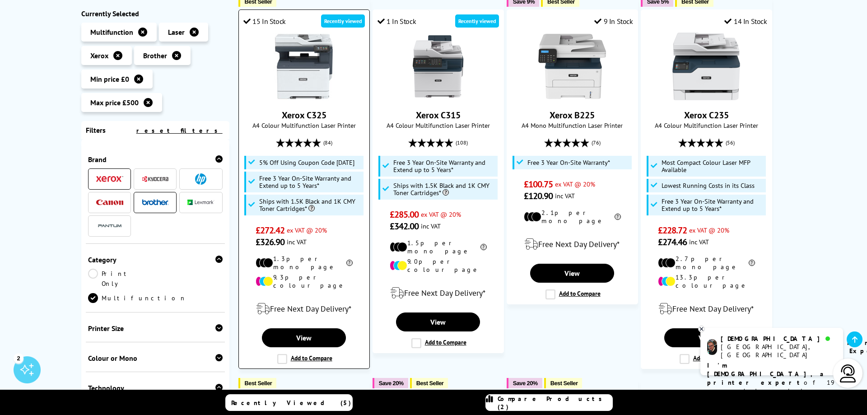
click at [281, 354] on label "Add to Compare" at bounding box center [304, 359] width 55 height 10
click at [0, 0] on input "Add to Compare" at bounding box center [0, 0] width 0 height 0
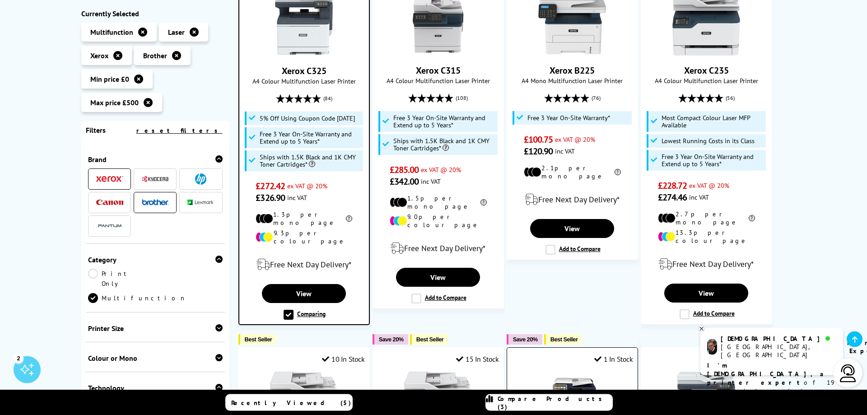
scroll to position [276, 0]
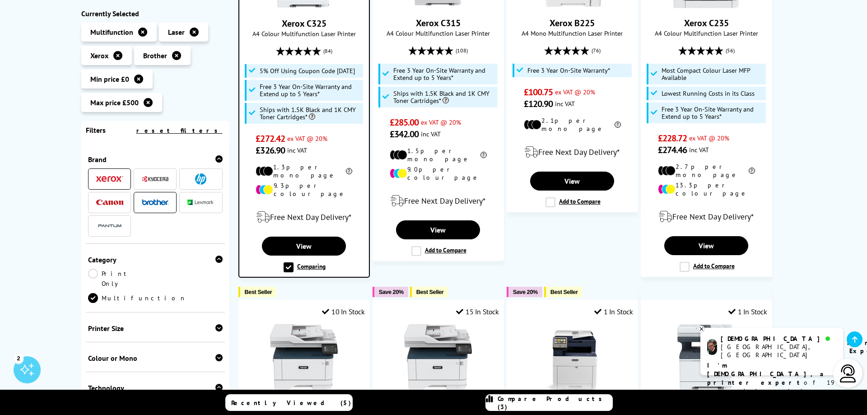
click at [540, 405] on span "Compare Products (3)" at bounding box center [555, 403] width 115 height 16
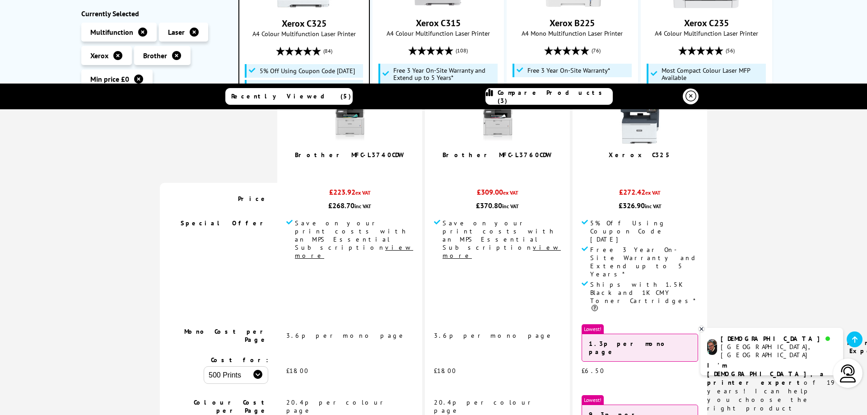
scroll to position [0, 0]
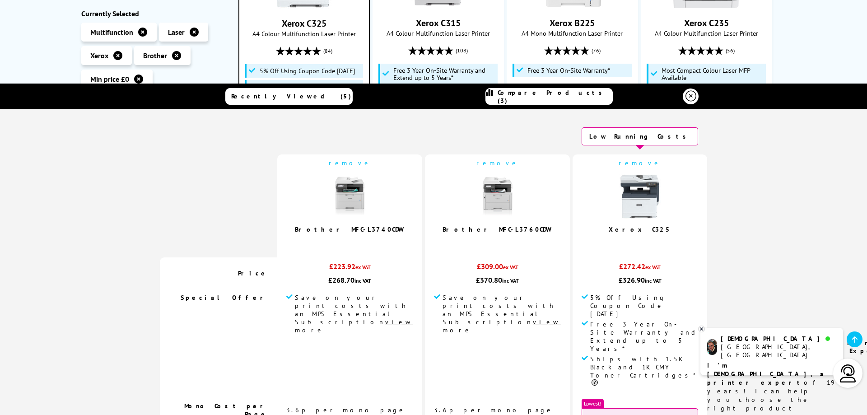
click at [689, 96] on icon at bounding box center [690, 96] width 11 height 11
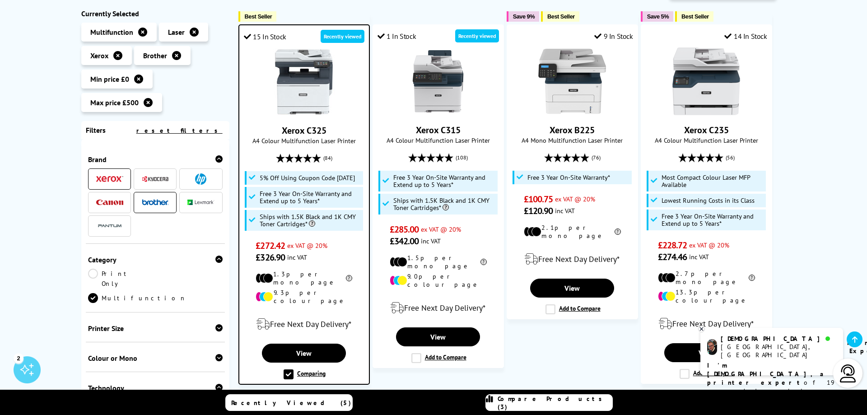
scroll to position [184, 0]
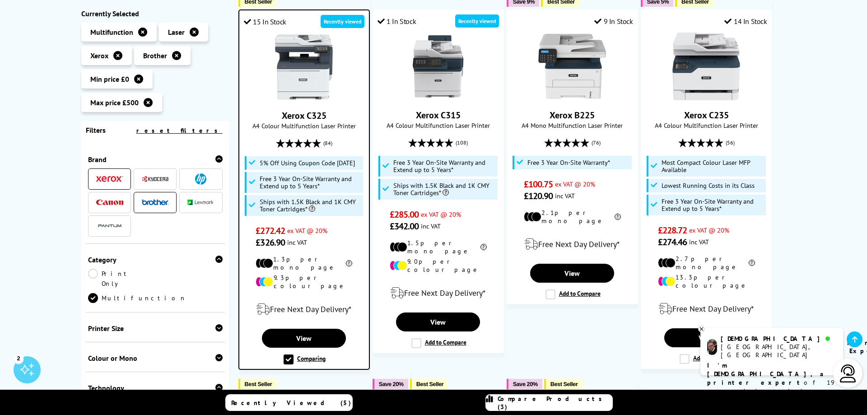
click at [328, 144] on span "(84)" at bounding box center [327, 143] width 9 height 17
click at [299, 329] on link "View" at bounding box center [304, 338] width 84 height 19
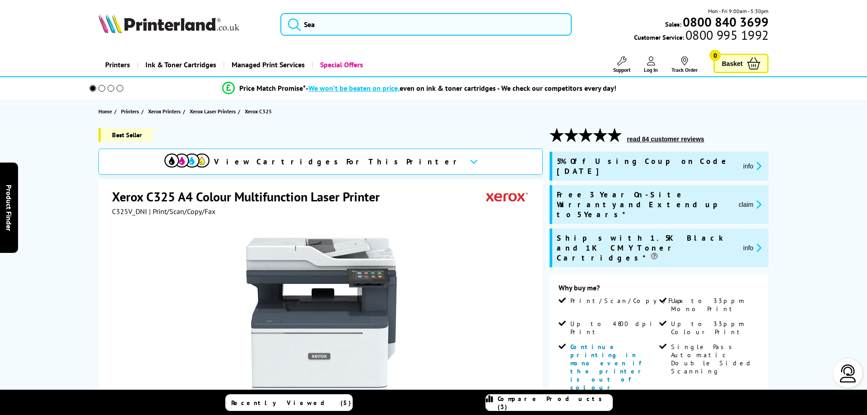
click at [643, 137] on button "read 84 customer reviews" at bounding box center [665, 139] width 83 height 8
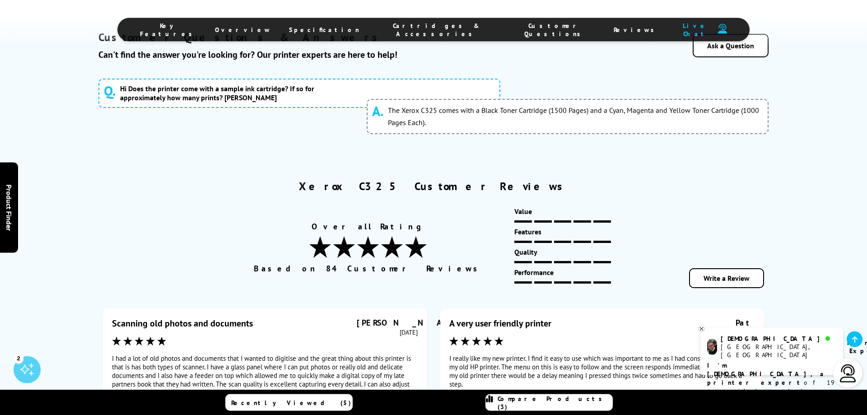
scroll to position [5054, 0]
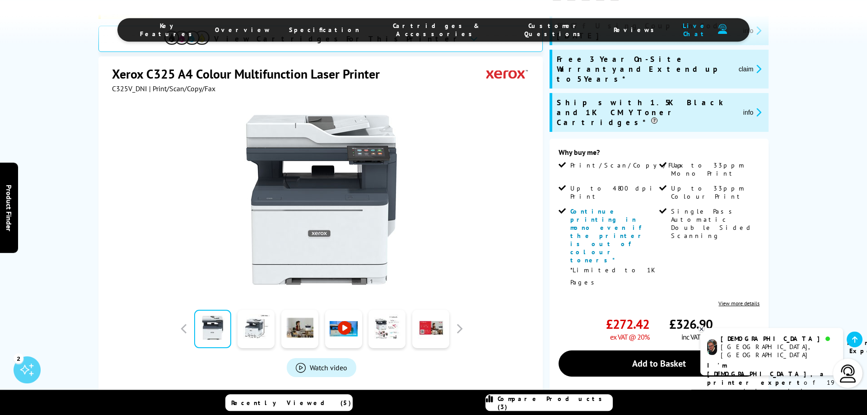
scroll to position [184, 0]
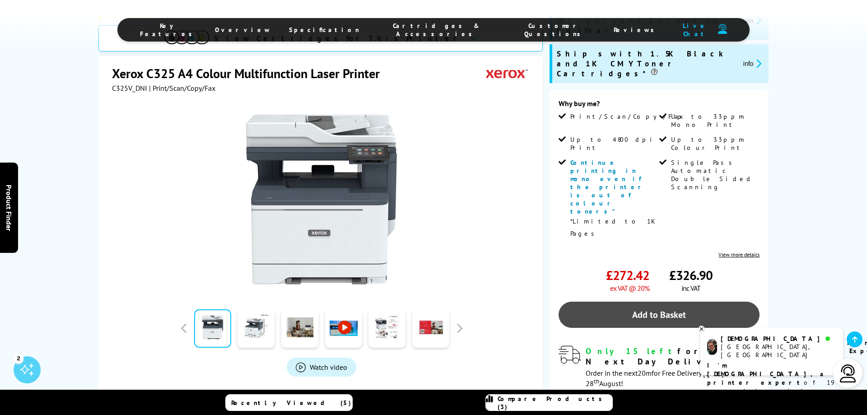
click at [654, 302] on link "Add to Basket" at bounding box center [658, 315] width 201 height 26
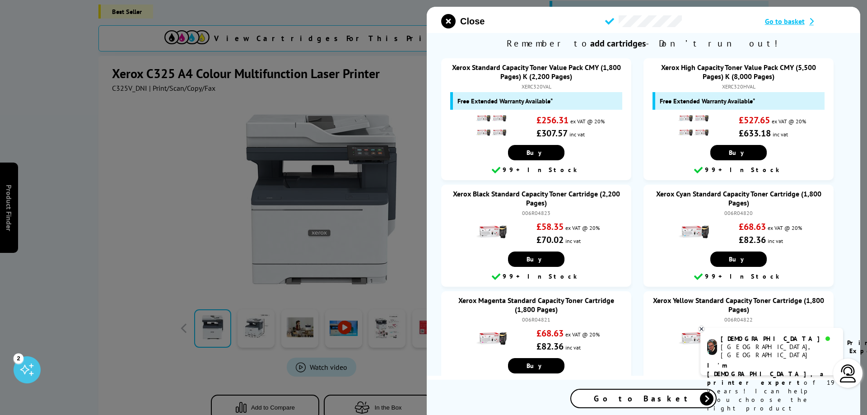
click at [659, 400] on span "Go to Basket" at bounding box center [643, 398] width 99 height 10
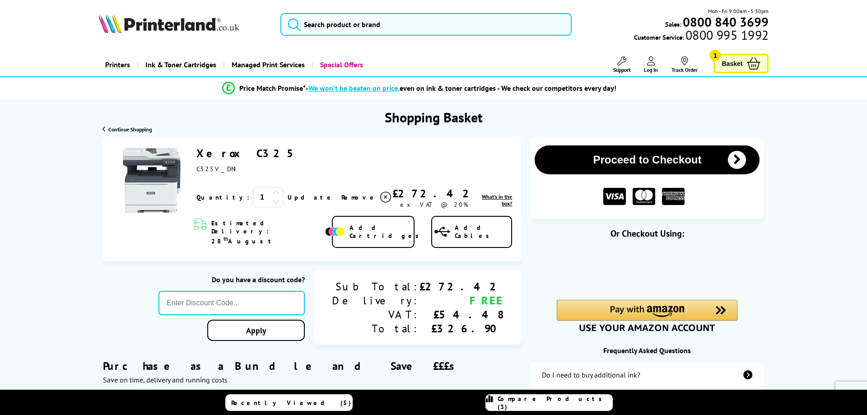
click at [691, 158] on button "Proceed to Checkout" at bounding box center [647, 159] width 225 height 29
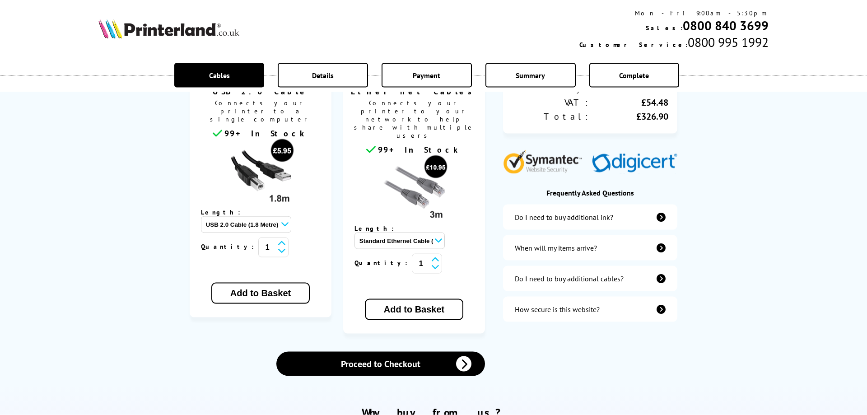
scroll to position [230, 0]
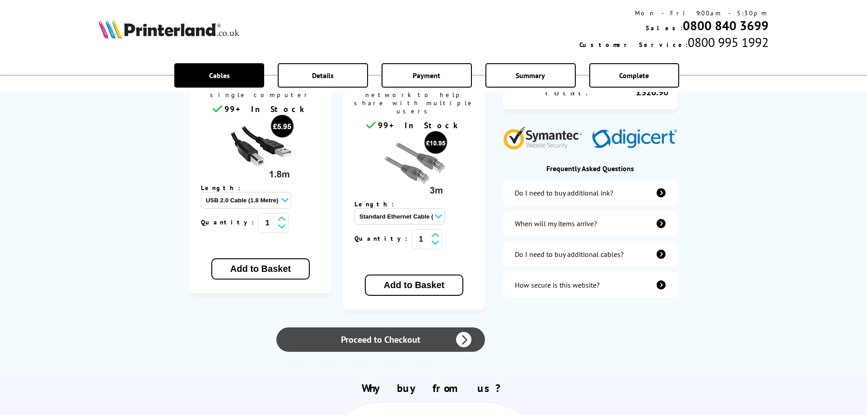
click at [412, 327] on link "Proceed to Checkout" at bounding box center [380, 339] width 209 height 24
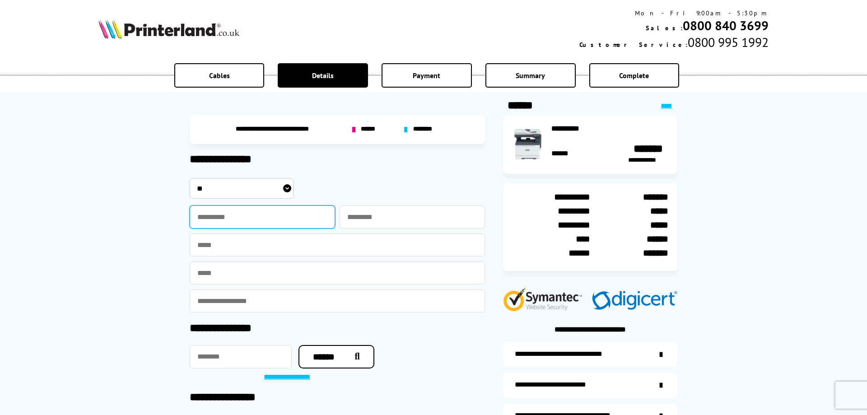
click at [246, 218] on input "text" at bounding box center [262, 216] width 145 height 23
type input "******"
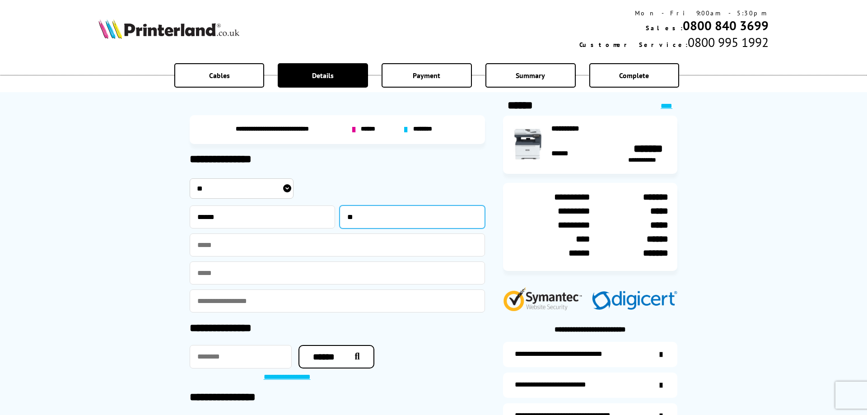
type input "*"
type input "*******"
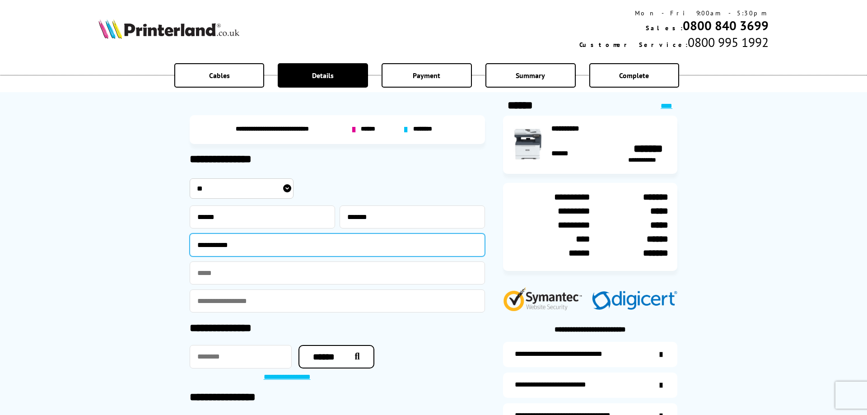
type input "**********"
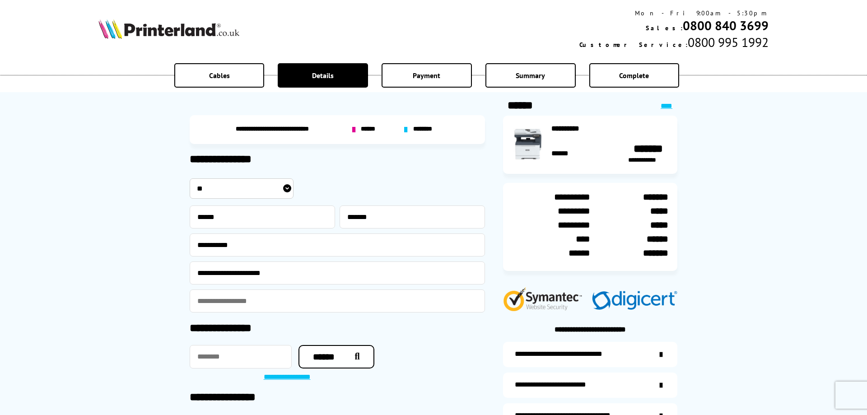
type input "**********"
drag, startPoint x: 295, startPoint y: 271, endPoint x: 164, endPoint y: 253, distance: 132.5
click at [190, 261] on input "**********" at bounding box center [337, 272] width 295 height 23
type input "*"
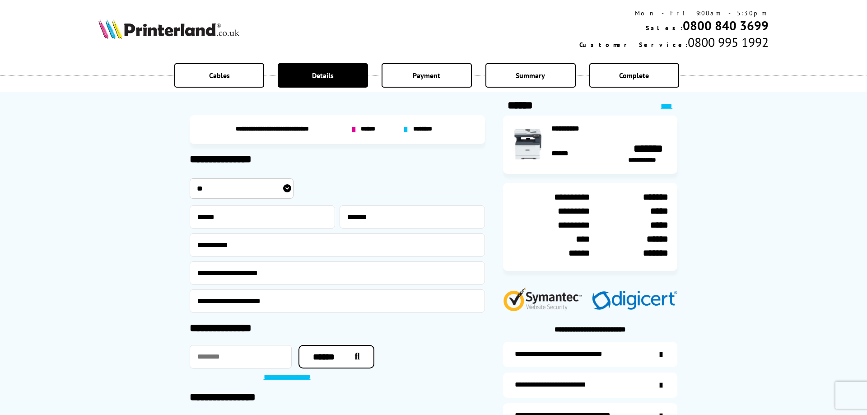
type input "**********"
click at [232, 356] on input "text" at bounding box center [241, 356] width 102 height 23
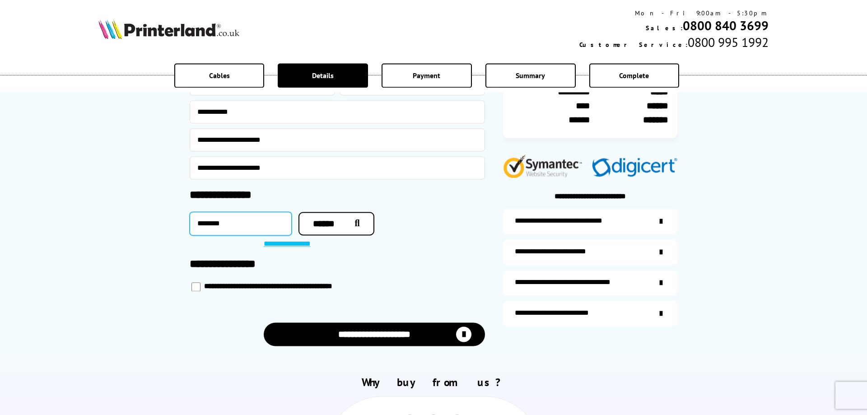
scroll to position [138, 0]
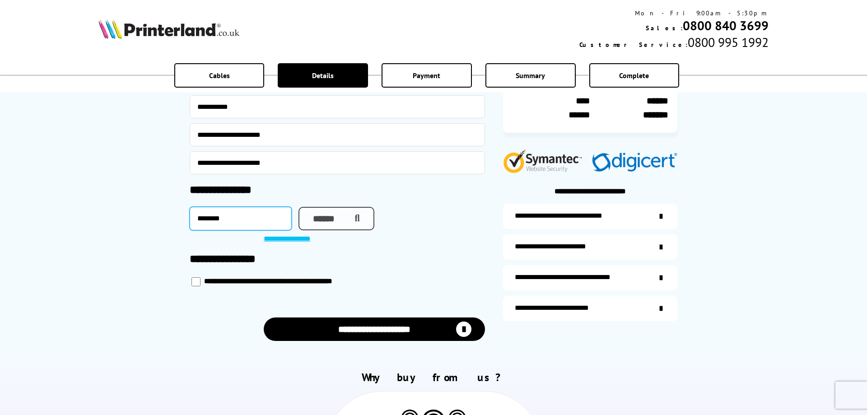
type input "********"
click at [350, 220] on icon "button" at bounding box center [354, 218] width 9 height 9
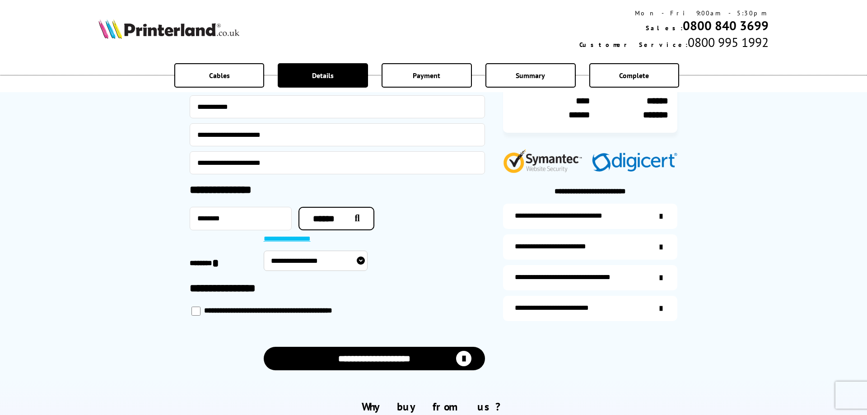
select select "**********"
click option "**********" at bounding box center [0, 0] width 0 height 0
select select "**********"
type input "**********"
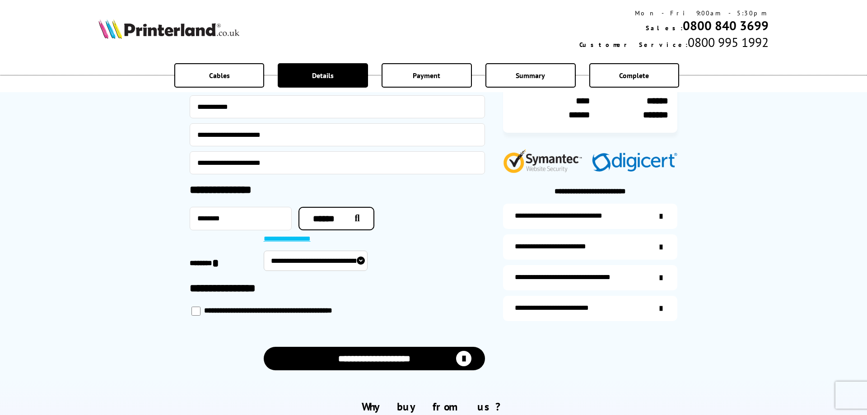
type input "******"
type input "*****"
type input "**********"
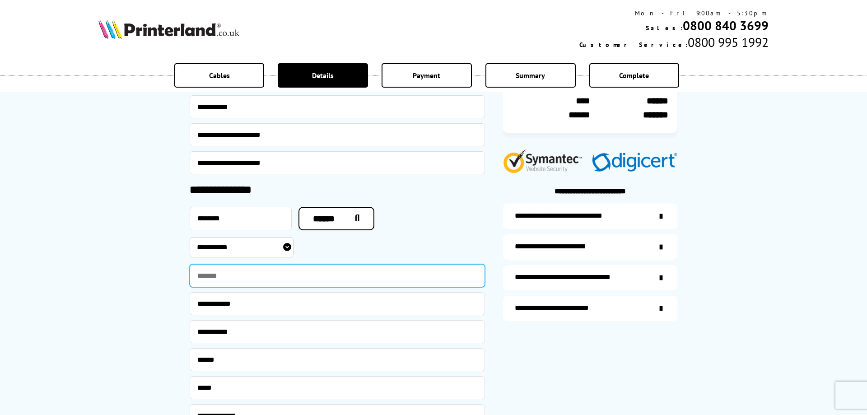
click at [232, 276] on input "text" at bounding box center [337, 275] width 295 height 23
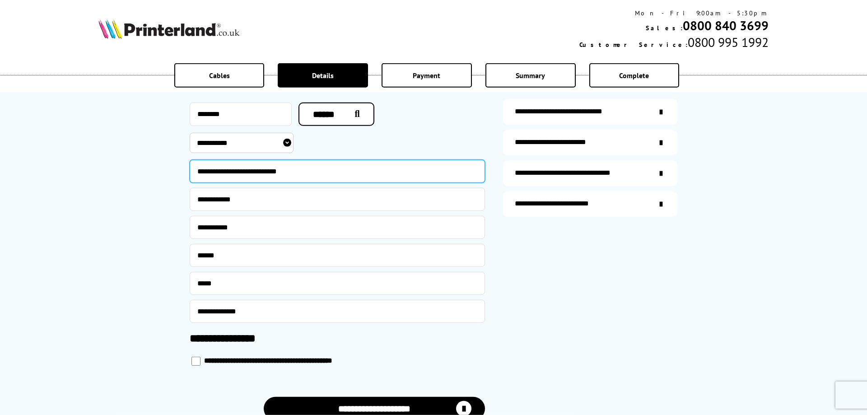
scroll to position [276, 0]
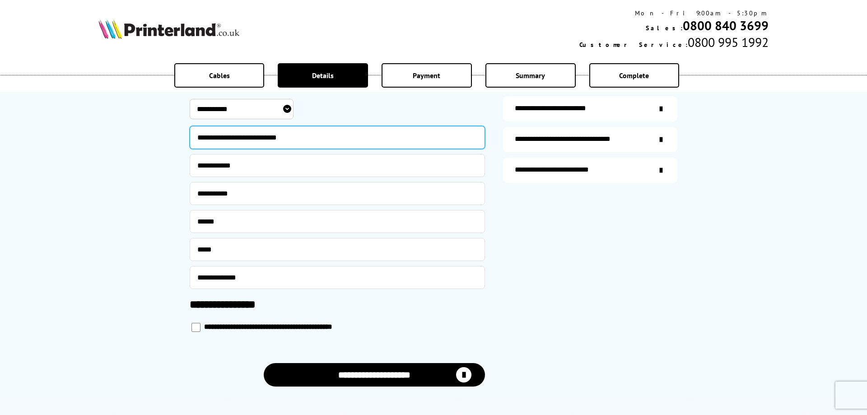
type input "**********"
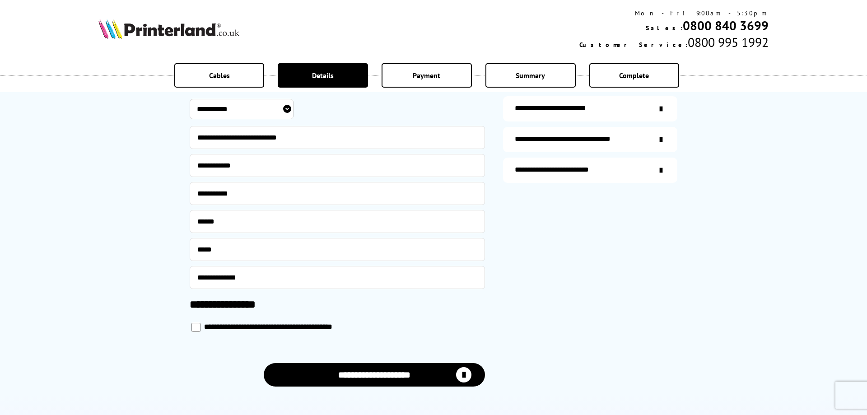
click at [386, 376] on button "**********" at bounding box center [375, 374] width 222 height 23
select select "**********"
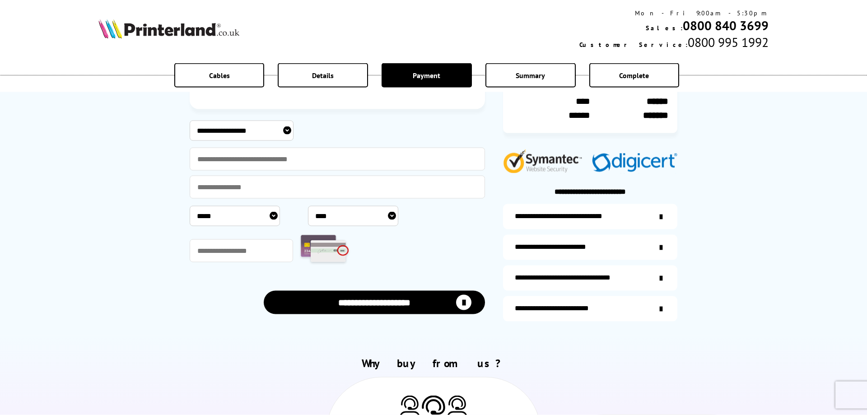
scroll to position [138, 0]
select select "****"
click option "****" at bounding box center [0, 0] width 0 height 0
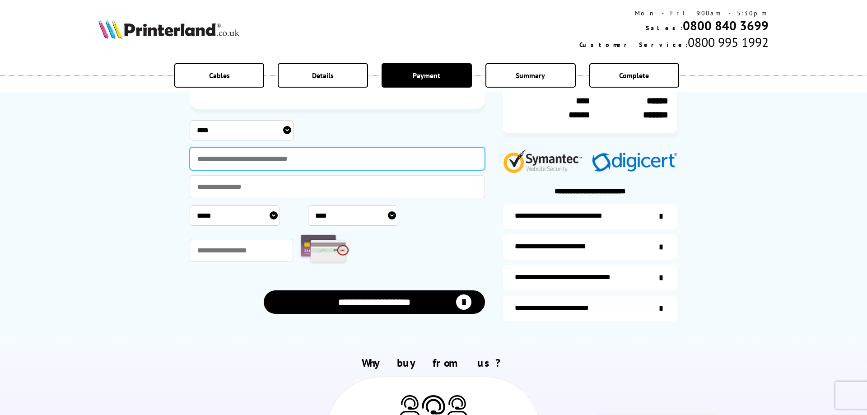
click at [251, 162] on input "text" at bounding box center [337, 158] width 295 height 23
type input "**********"
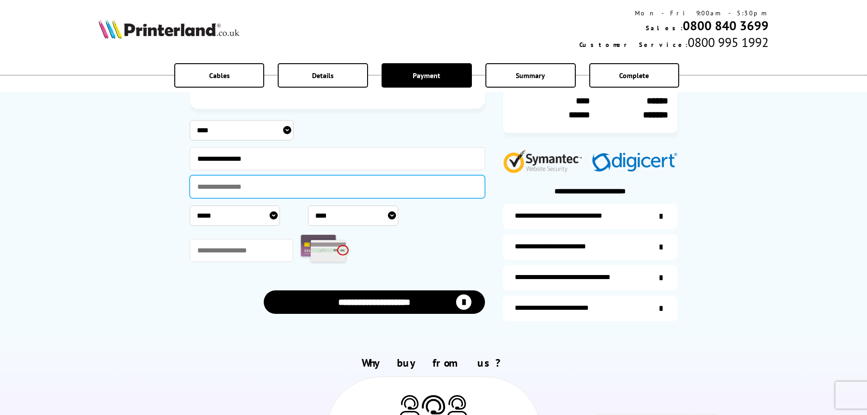
type input "**********"
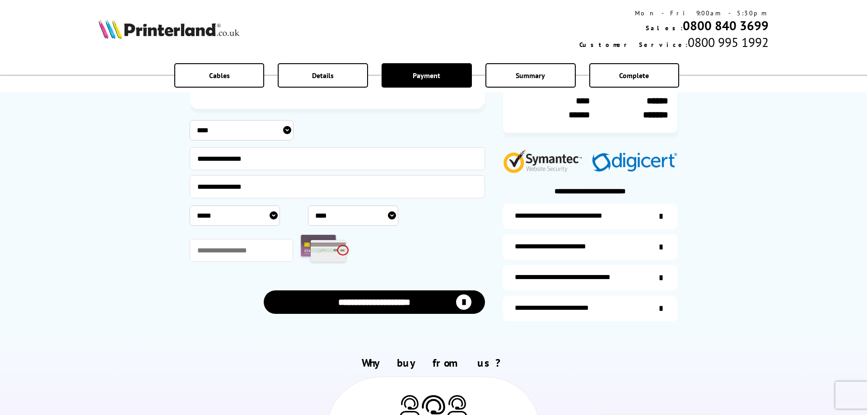
select select "*"
select select "****"
click at [240, 247] on input "text" at bounding box center [241, 250] width 103 height 23
type input "***"
click at [370, 299] on button "**********" at bounding box center [375, 301] width 222 height 23
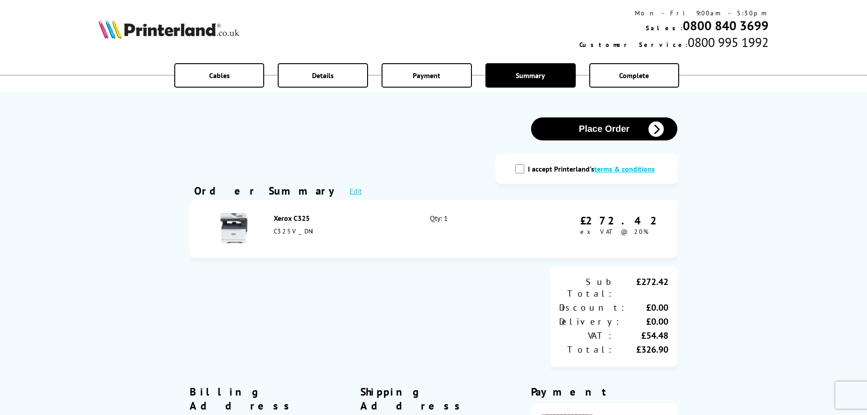
click at [519, 168] on input "I accept Printerland's terms & conditions" at bounding box center [519, 168] width 9 height 9
checkbox input "true"
click at [752, 219] on div "Log-in to Your Account Register Place Order terms & conditions" at bounding box center [433, 344] width 867 height 688
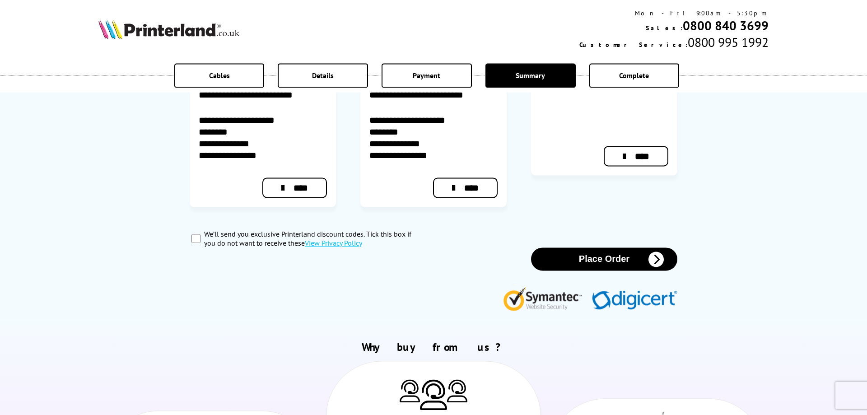
scroll to position [414, 0]
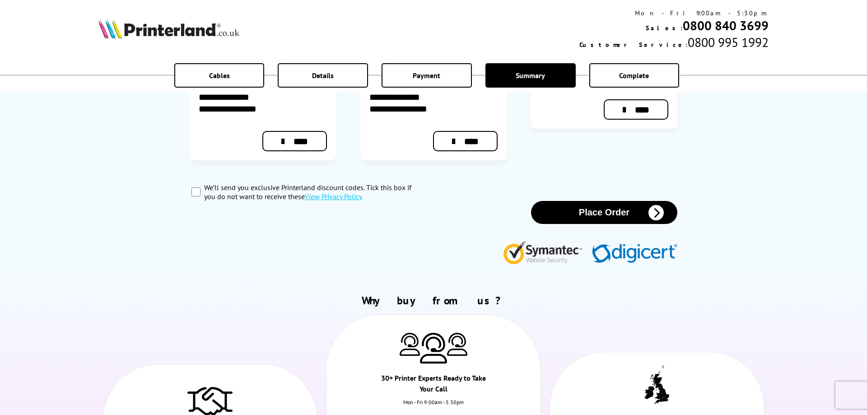
click at [193, 187] on input "We’ll send you exclusive Printerland discount codes. Tick this box if you do no…" at bounding box center [195, 191] width 9 height 9
checkbox input "true"
click at [620, 201] on button "Place Order" at bounding box center [604, 212] width 146 height 23
